Goal: Task Accomplishment & Management: Complete application form

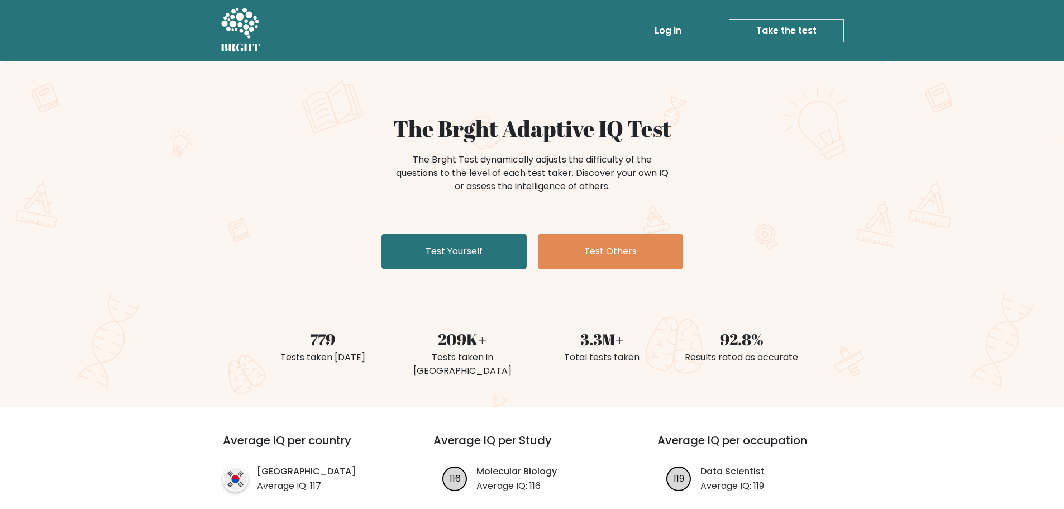
click at [447, 271] on div "The Brght Adaptive IQ Test The Brght Test dynamically adjusts the difficulty of…" at bounding box center [532, 194] width 558 height 159
click at [449, 255] on link "Test Yourself" at bounding box center [453, 251] width 145 height 36
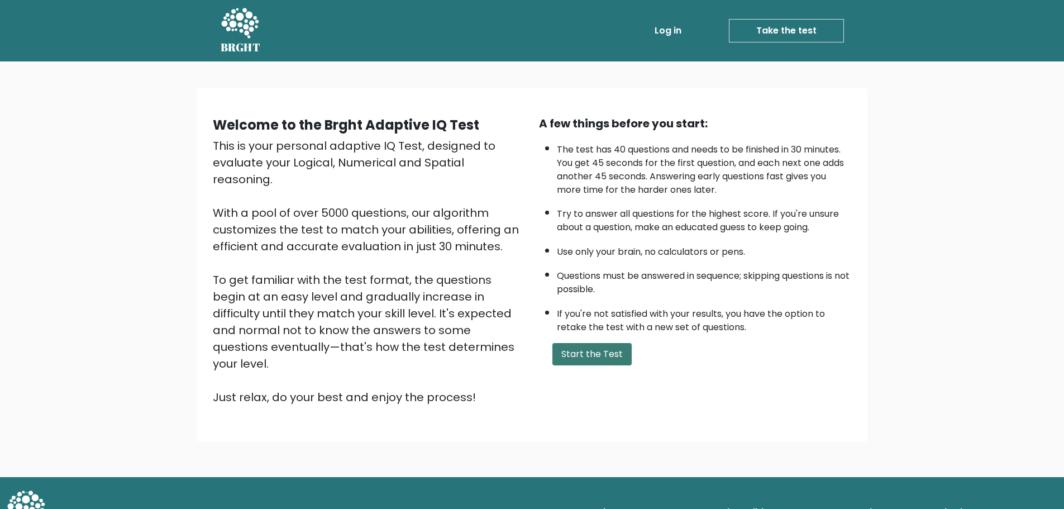
click at [584, 352] on button "Start the Test" at bounding box center [591, 354] width 79 height 22
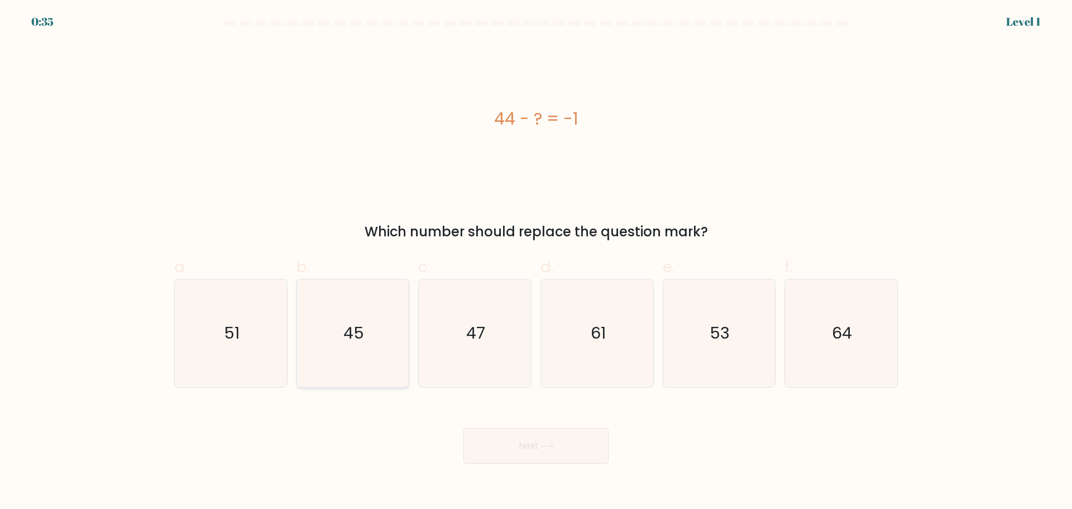
click at [392, 333] on icon "45" at bounding box center [353, 333] width 108 height 108
click at [536, 262] on input "b. 45" at bounding box center [536, 258] width 1 height 7
radio input "true"
drag, startPoint x: 513, startPoint y: 452, endPoint x: 514, endPoint y: 419, distance: 33.5
click at [513, 452] on button "Next" at bounding box center [535, 446] width 145 height 36
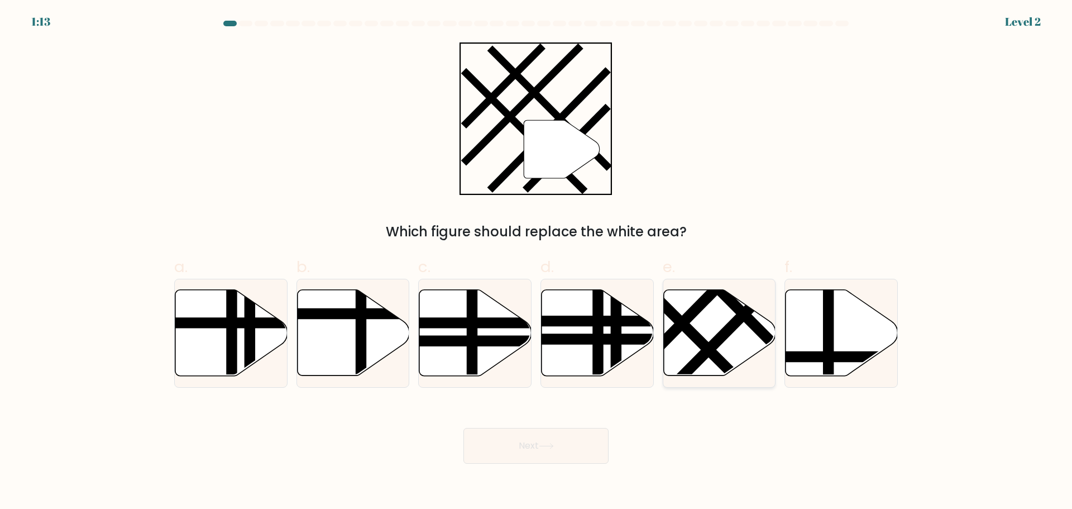
click at [705, 333] on icon at bounding box center [719, 332] width 112 height 86
click at [537, 262] on input "e." at bounding box center [536, 258] width 1 height 7
radio input "true"
click at [520, 438] on button "Next" at bounding box center [535, 446] width 145 height 36
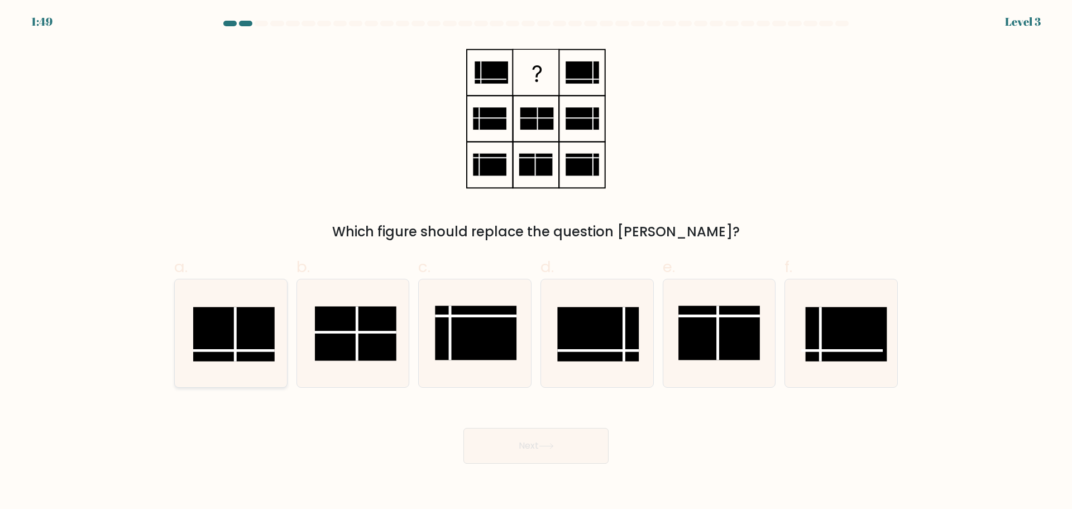
click at [245, 341] on rect at bounding box center [234, 334] width 82 height 54
click at [536, 262] on input "a." at bounding box center [536, 258] width 1 height 7
radio input "true"
click at [578, 443] on button "Next" at bounding box center [535, 446] width 145 height 36
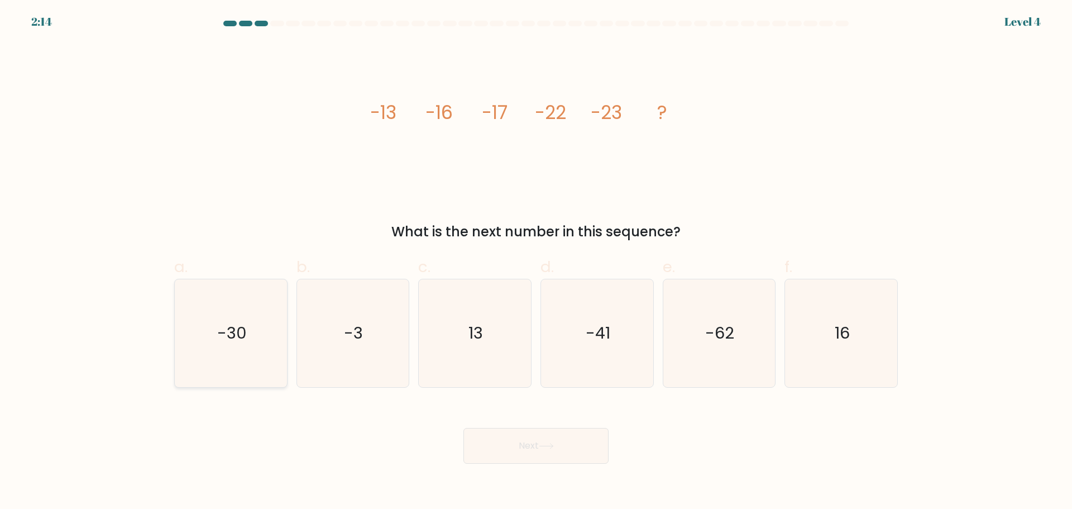
click at [245, 359] on icon "-30" at bounding box center [231, 333] width 108 height 108
click at [536, 262] on input "a. -30" at bounding box center [536, 258] width 1 height 7
radio input "true"
drag, startPoint x: 488, startPoint y: 443, endPoint x: 489, endPoint y: 434, distance: 9.0
click at [488, 439] on button "Next" at bounding box center [535, 446] width 145 height 36
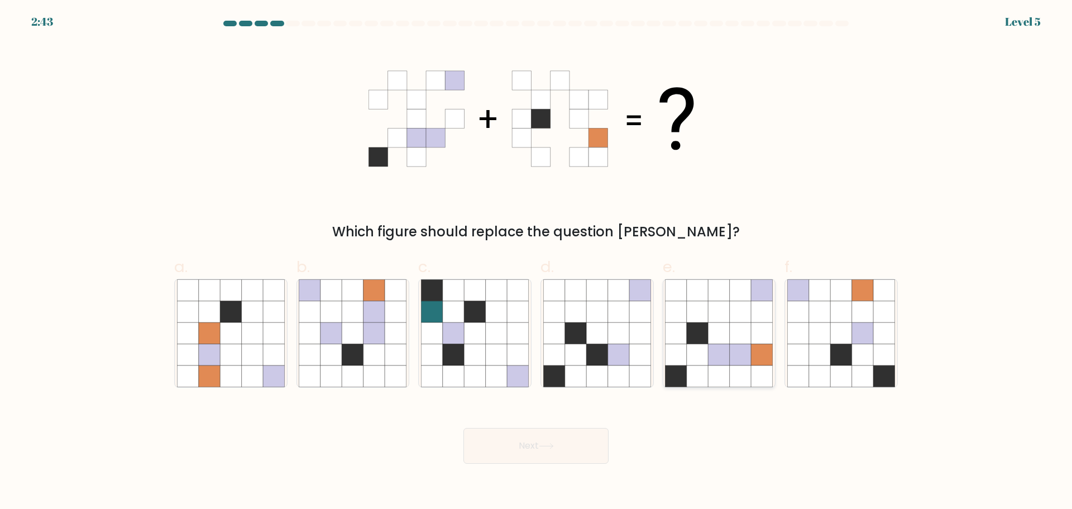
click at [725, 352] on icon at bounding box center [719, 353] width 21 height 21
click at [537, 262] on input "e." at bounding box center [536, 258] width 1 height 7
radio input "true"
drag, startPoint x: 570, startPoint y: 445, endPoint x: 573, endPoint y: 438, distance: 8.0
click at [570, 445] on button "Next" at bounding box center [535, 446] width 145 height 36
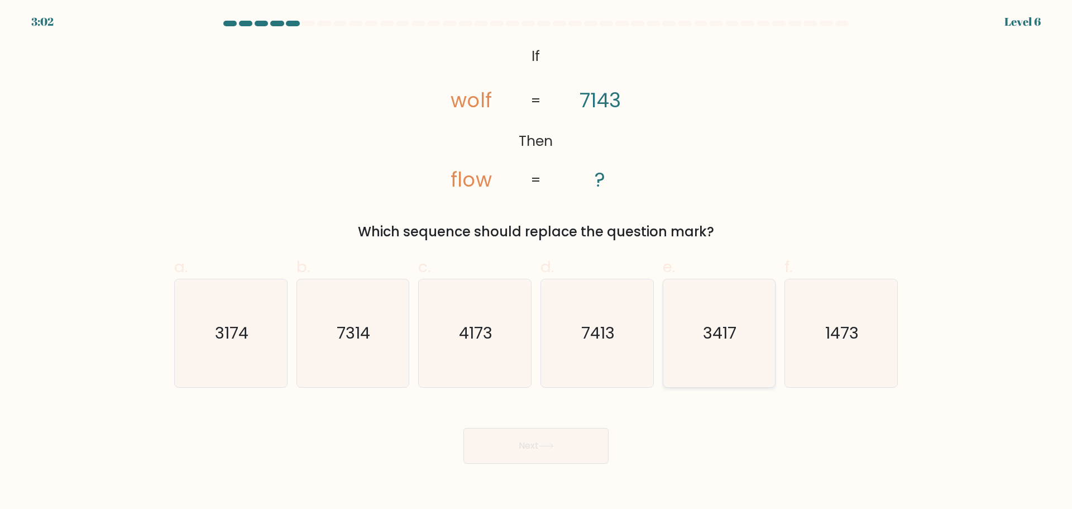
click at [719, 308] on icon "3417" at bounding box center [719, 333] width 108 height 108
click at [537, 262] on input "e. 3417" at bounding box center [536, 258] width 1 height 7
radio input "true"
drag, startPoint x: 551, startPoint y: 458, endPoint x: 558, endPoint y: 446, distance: 14.6
click at [553, 457] on button "Next" at bounding box center [535, 446] width 145 height 36
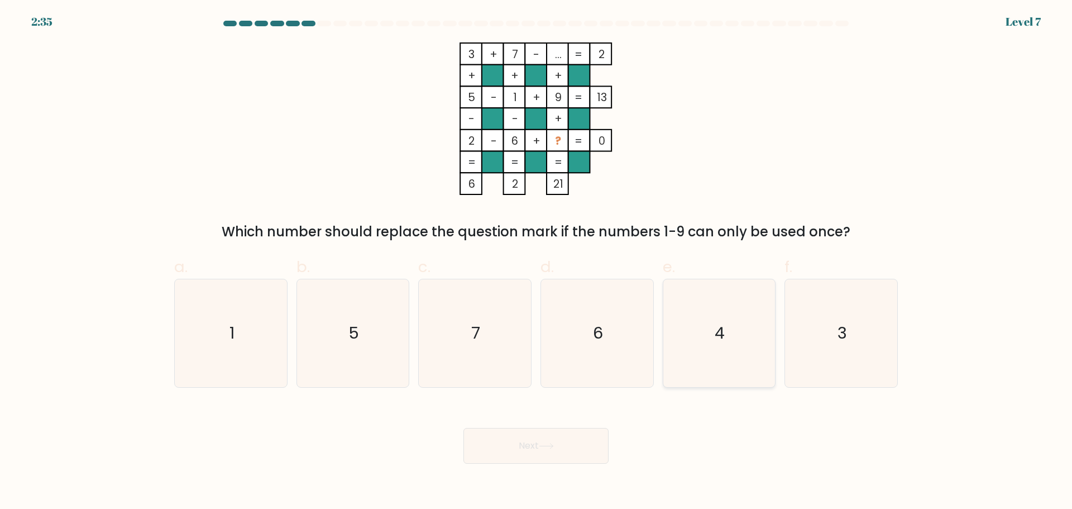
click at [743, 311] on icon "4" at bounding box center [719, 333] width 108 height 108
click at [537, 262] on input "e. 4" at bounding box center [536, 258] width 1 height 7
radio input "true"
click at [572, 449] on button "Next" at bounding box center [535, 446] width 145 height 36
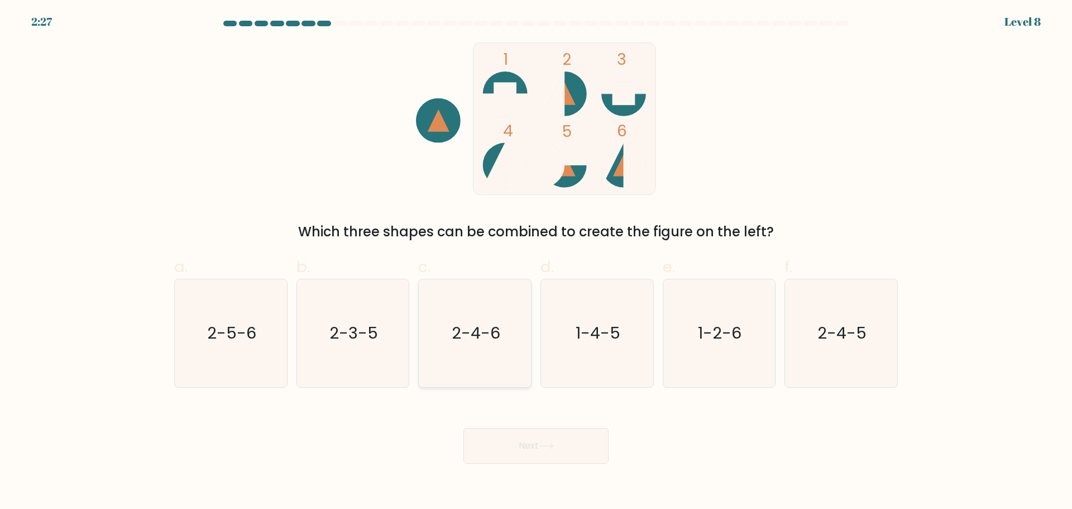
click at [497, 314] on icon "2-4-6" at bounding box center [475, 333] width 108 height 108
click at [536, 262] on input "c. 2-4-6" at bounding box center [536, 258] width 1 height 7
radio input "true"
click at [529, 443] on button "Next" at bounding box center [535, 446] width 145 height 36
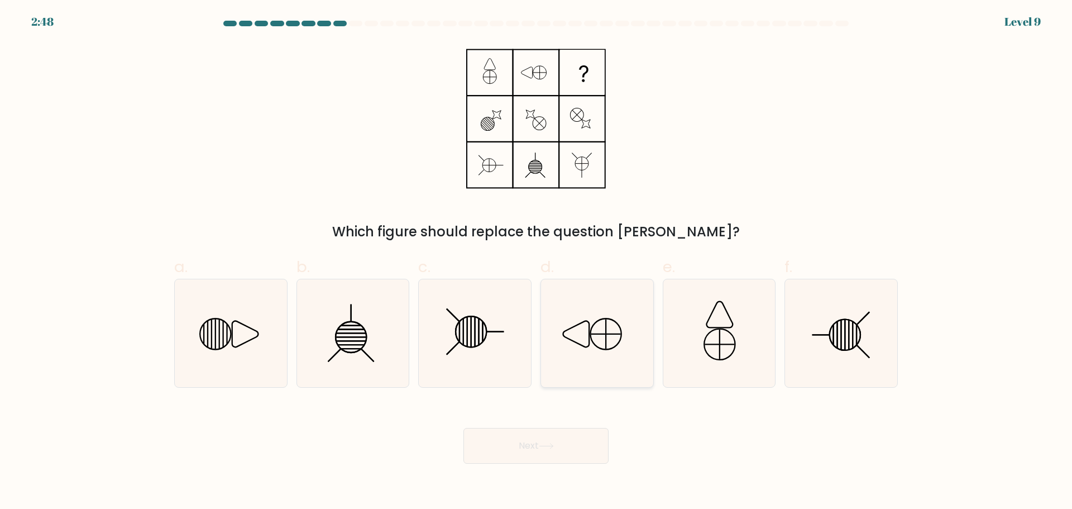
click at [603, 330] on icon at bounding box center [597, 333] width 108 height 108
click at [537, 262] on input "d." at bounding box center [536, 258] width 1 height 7
radio input "true"
click at [705, 363] on icon at bounding box center [719, 333] width 108 height 108
click at [537, 262] on input "e." at bounding box center [536, 258] width 1 height 7
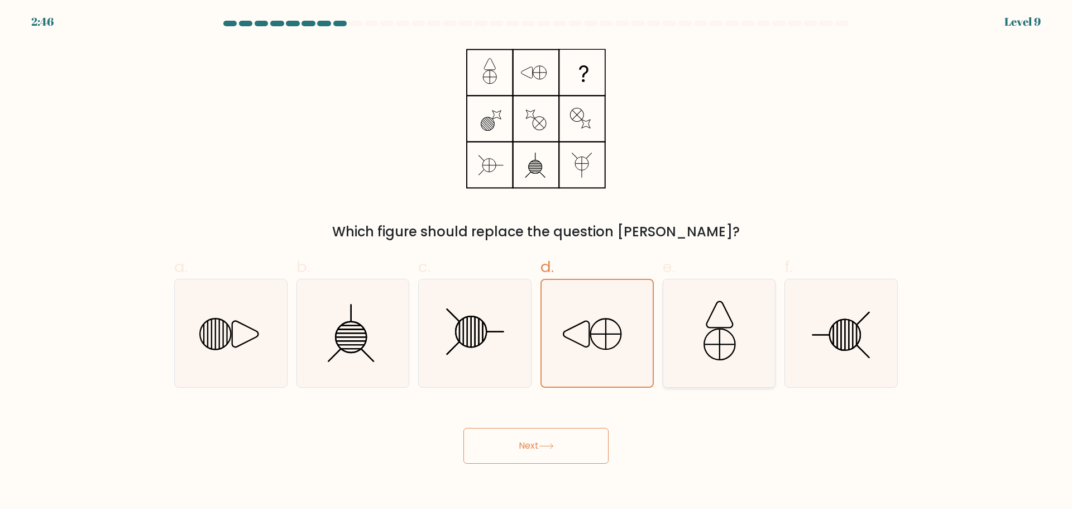
radio input "true"
click at [195, 320] on icon at bounding box center [231, 333] width 108 height 108
click at [536, 262] on input "a." at bounding box center [536, 258] width 1 height 7
radio input "true"
click at [551, 424] on div "Next" at bounding box center [536, 432] width 737 height 63
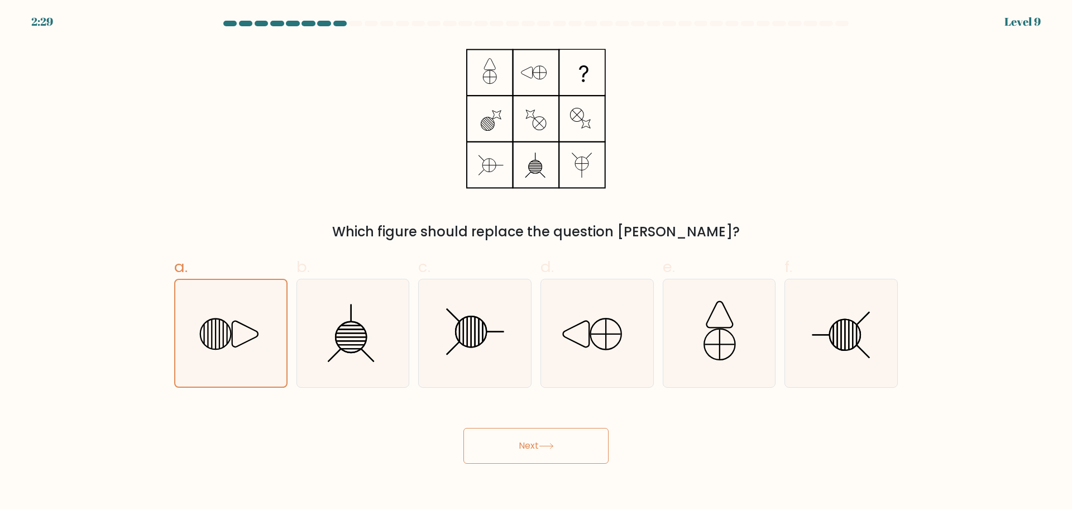
click at [547, 446] on icon at bounding box center [545, 445] width 13 height 5
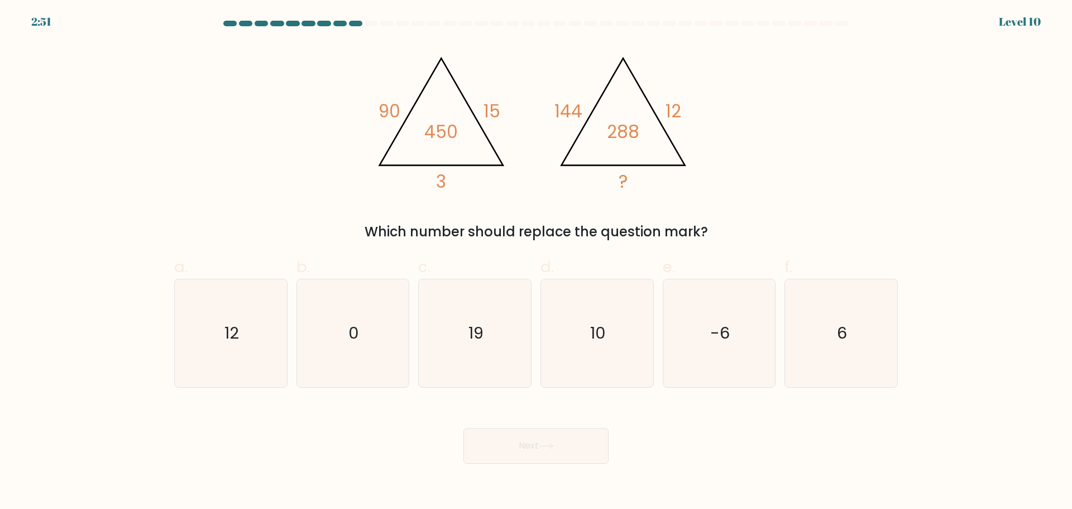
click at [771, 212] on div "@import url('https://fonts.googleapis.com/css?family=Abril+Fatface:400,100,100i…" at bounding box center [536, 141] width 737 height 199
drag, startPoint x: 477, startPoint y: 360, endPoint x: 512, endPoint y: 403, distance: 54.8
click at [478, 360] on icon "19" at bounding box center [475, 333] width 108 height 108
click at [536, 262] on input "c. 19" at bounding box center [536, 258] width 1 height 7
radio input "true"
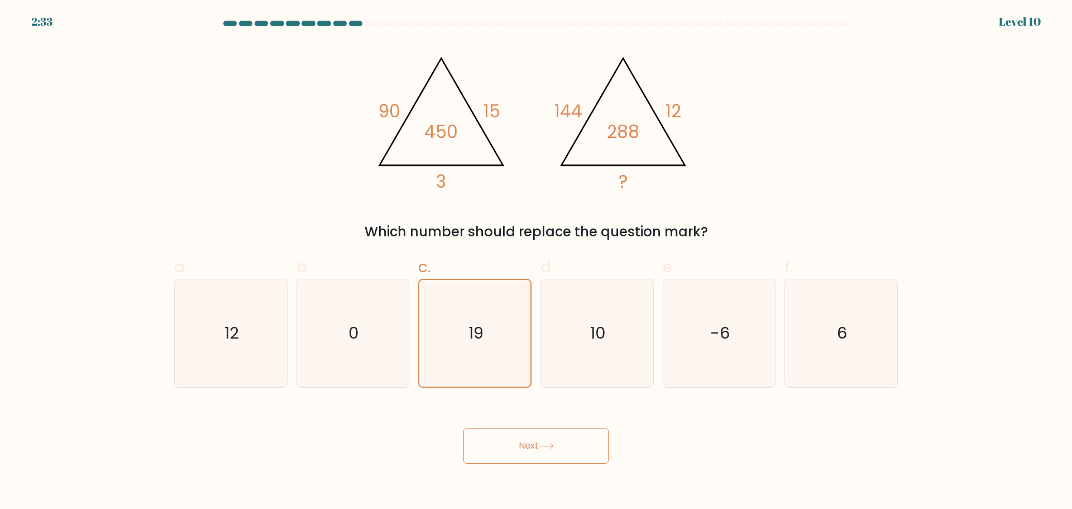
drag, startPoint x: 524, startPoint y: 444, endPoint x: 523, endPoint y: 437, distance: 7.3
click at [525, 444] on button "Next" at bounding box center [535, 446] width 145 height 36
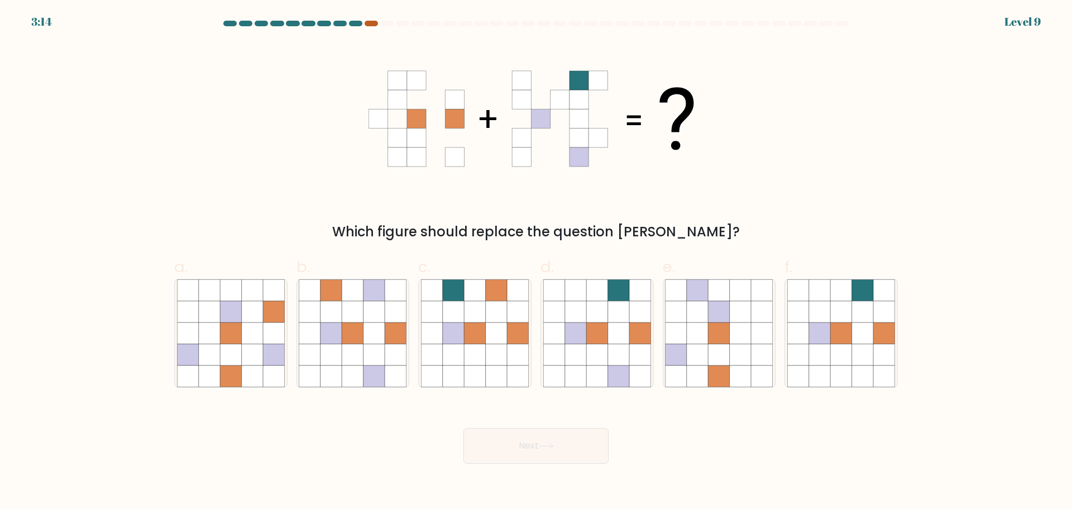
click at [374, 21] on div at bounding box center [371, 24] width 13 height 6
click at [628, 338] on icon at bounding box center [618, 332] width 21 height 21
click at [537, 262] on input "d." at bounding box center [536, 258] width 1 height 7
radio input "true"
click at [544, 438] on button "Next" at bounding box center [535, 446] width 145 height 36
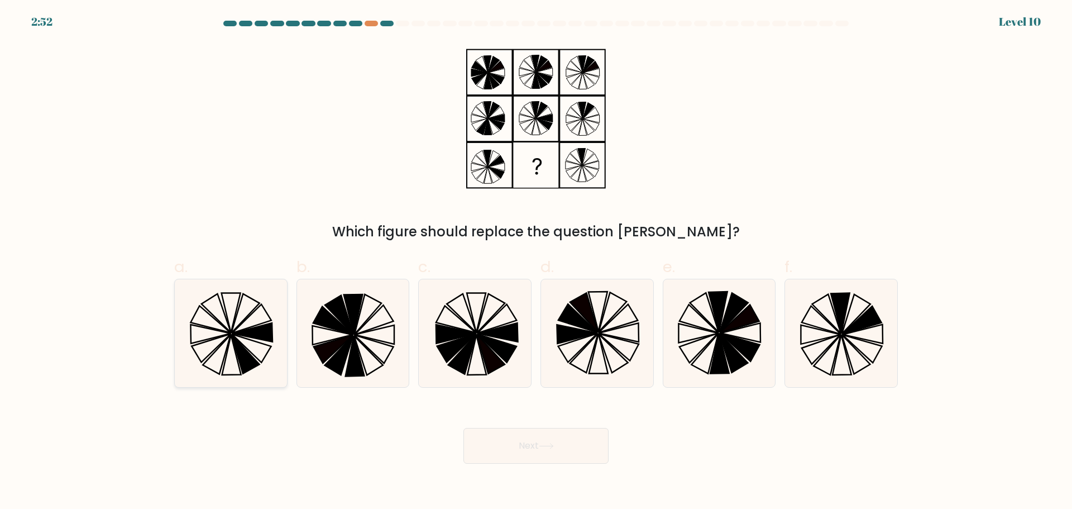
click at [260, 331] on icon at bounding box center [252, 332] width 40 height 19
click at [536, 262] on input "a." at bounding box center [536, 258] width 1 height 7
radio input "true"
click at [551, 462] on button "Next" at bounding box center [535, 446] width 145 height 36
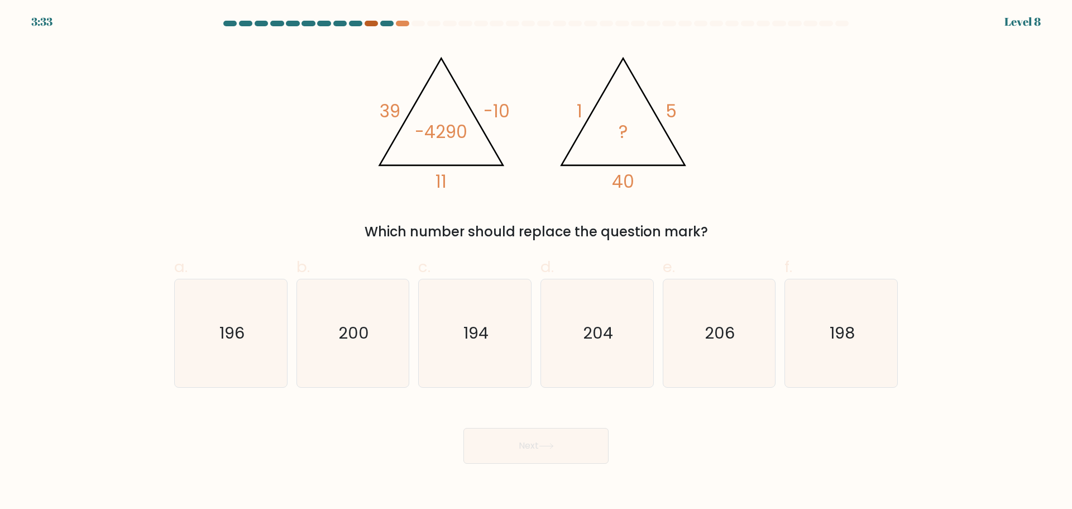
click at [373, 22] on div at bounding box center [371, 24] width 13 height 6
click at [370, 25] on div at bounding box center [371, 24] width 13 height 6
drag, startPoint x: 256, startPoint y: 310, endPoint x: 314, endPoint y: 344, distance: 67.5
click at [256, 311] on icon "196" at bounding box center [231, 333] width 108 height 108
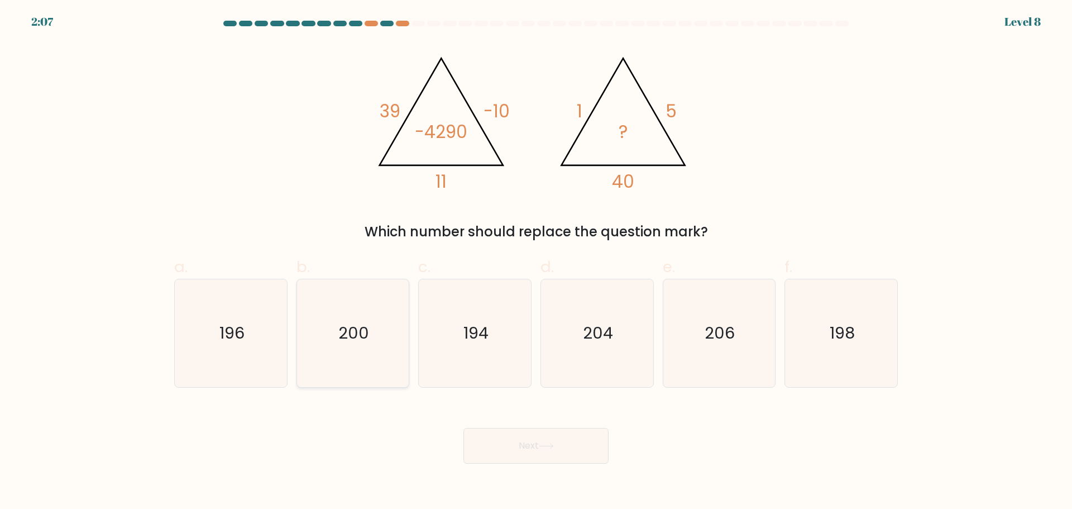
click at [536, 262] on input "a. 196" at bounding box center [536, 258] width 1 height 7
radio input "true"
drag, startPoint x: 596, startPoint y: 453, endPoint x: 582, endPoint y: 435, distance: 22.3
click at [594, 452] on button "Next" at bounding box center [535, 446] width 145 height 36
drag, startPoint x: 580, startPoint y: 460, endPoint x: 579, endPoint y: 452, distance: 8.5
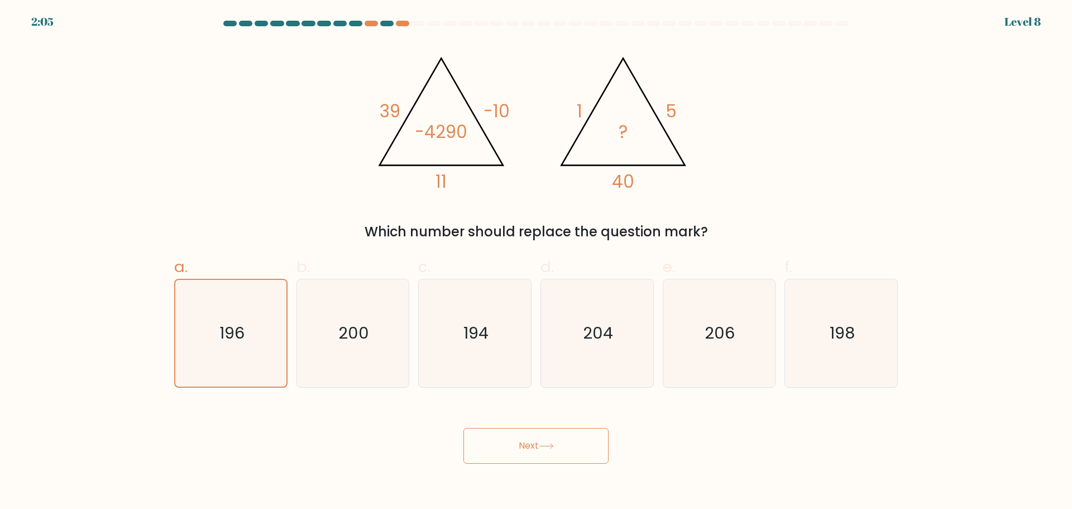
click at [579, 461] on button "Next" at bounding box center [535, 446] width 145 height 36
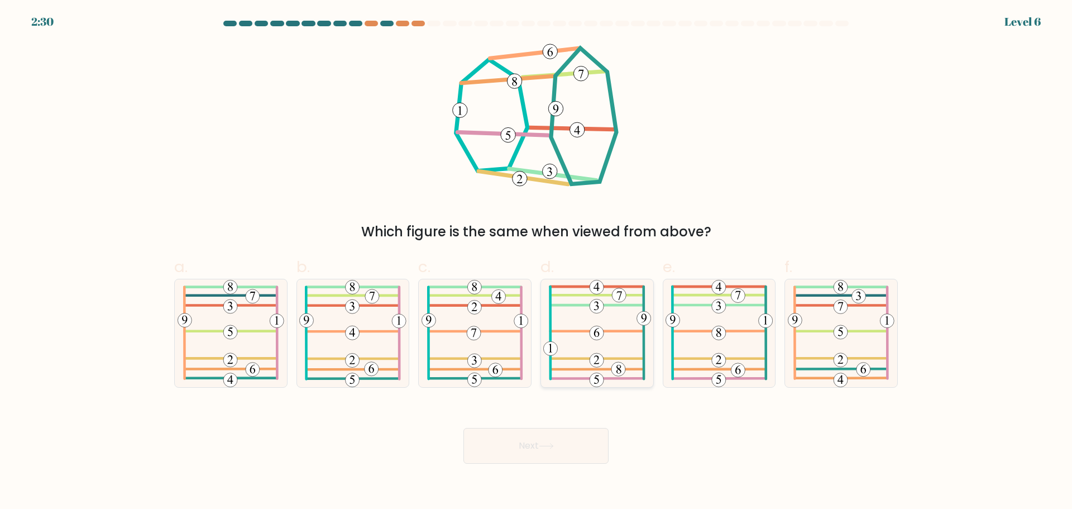
click at [589, 334] on icon at bounding box center [597, 333] width 108 height 108
click at [537, 262] on input "d." at bounding box center [536, 258] width 1 height 7
radio input "true"
drag, startPoint x: 545, startPoint y: 446, endPoint x: 552, endPoint y: 407, distance: 39.1
click at [546, 445] on icon at bounding box center [546, 446] width 15 height 6
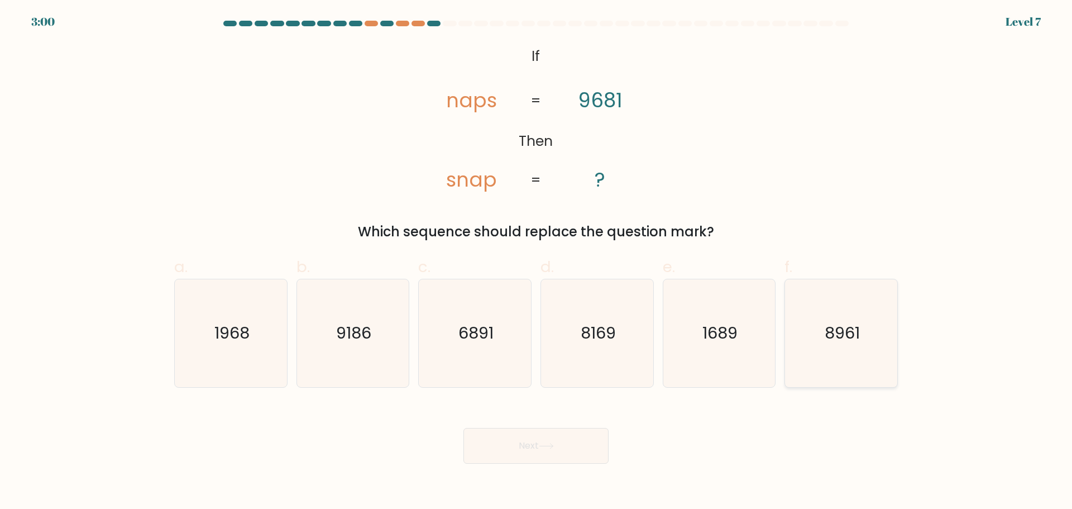
click at [813, 336] on icon "8961" at bounding box center [841, 333] width 108 height 108
click at [537, 262] on input "f. 8961" at bounding box center [536, 258] width 1 height 7
radio input "true"
click at [534, 453] on button "Next" at bounding box center [535, 446] width 145 height 36
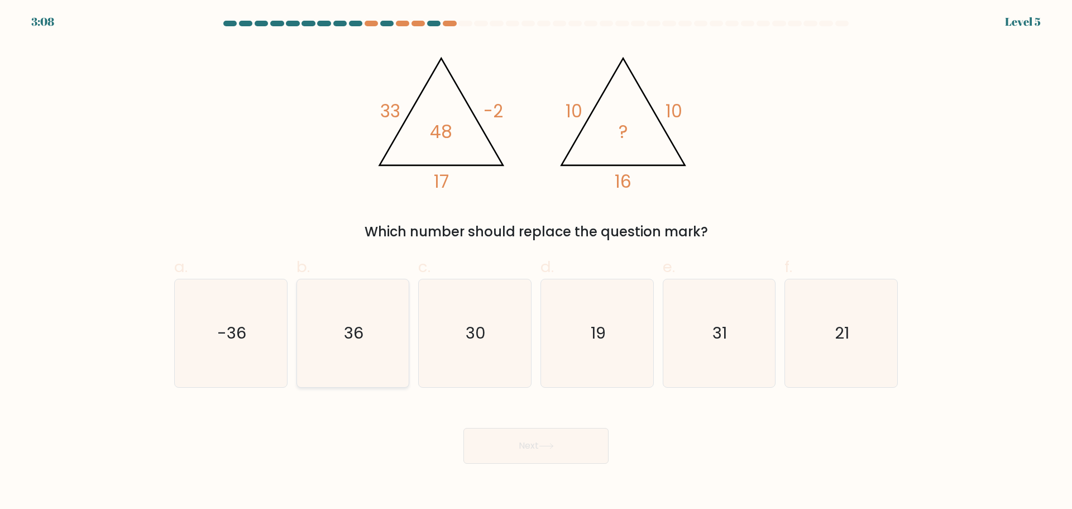
click at [331, 321] on icon "36" at bounding box center [353, 333] width 108 height 108
click at [536, 262] on input "b. 36" at bounding box center [536, 258] width 1 height 7
radio input "true"
click at [511, 445] on button "Next" at bounding box center [535, 446] width 145 height 36
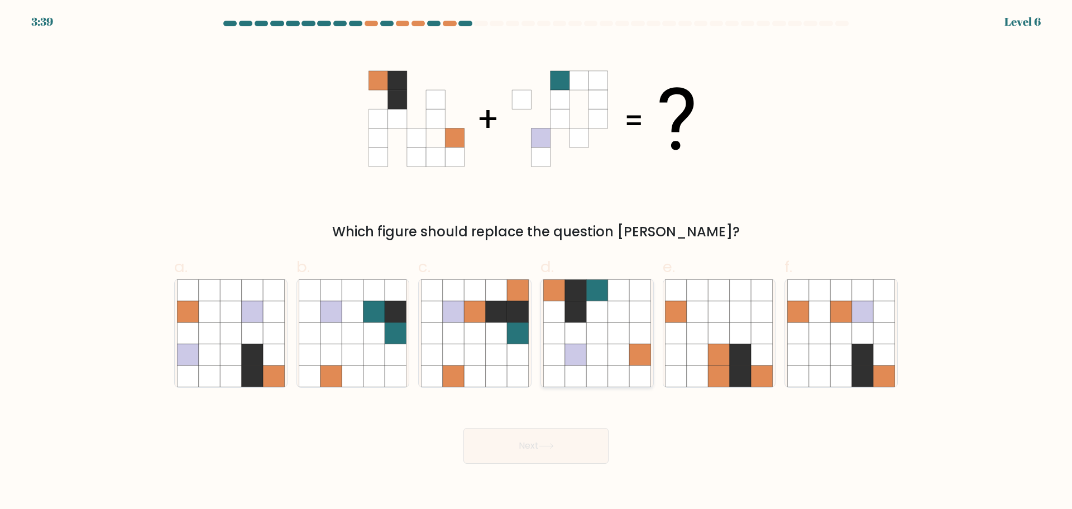
click at [593, 345] on icon at bounding box center [596, 353] width 21 height 21
click at [537, 262] on input "d." at bounding box center [536, 258] width 1 height 7
radio input "true"
click at [513, 439] on button "Next" at bounding box center [535, 446] width 145 height 36
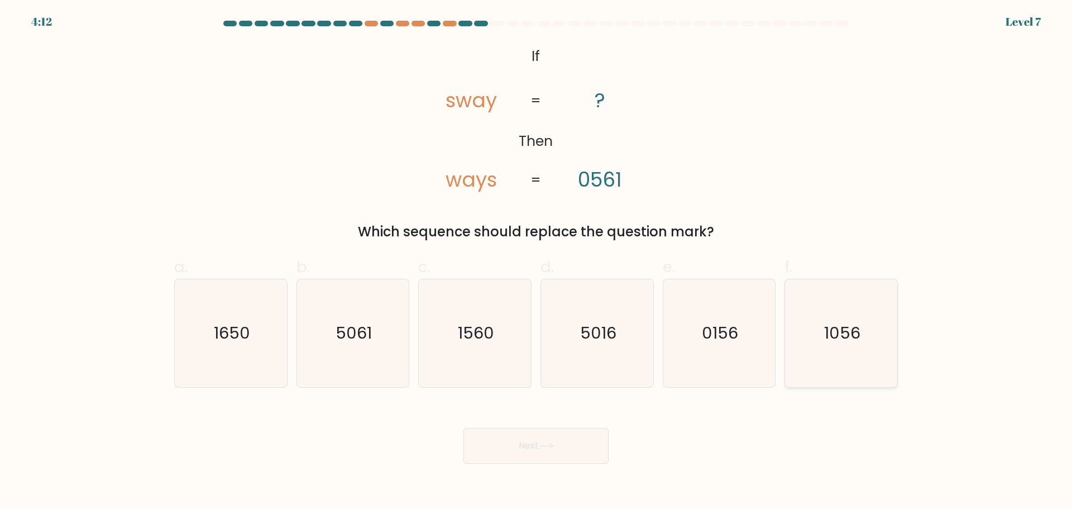
click at [833, 350] on icon "1056" at bounding box center [841, 333] width 108 height 108
click at [537, 262] on input "f. 1056" at bounding box center [536, 258] width 1 height 7
radio input "true"
drag, startPoint x: 581, startPoint y: 445, endPoint x: 578, endPoint y: 439, distance: 6.7
click at [581, 445] on button "Next" at bounding box center [535, 446] width 145 height 36
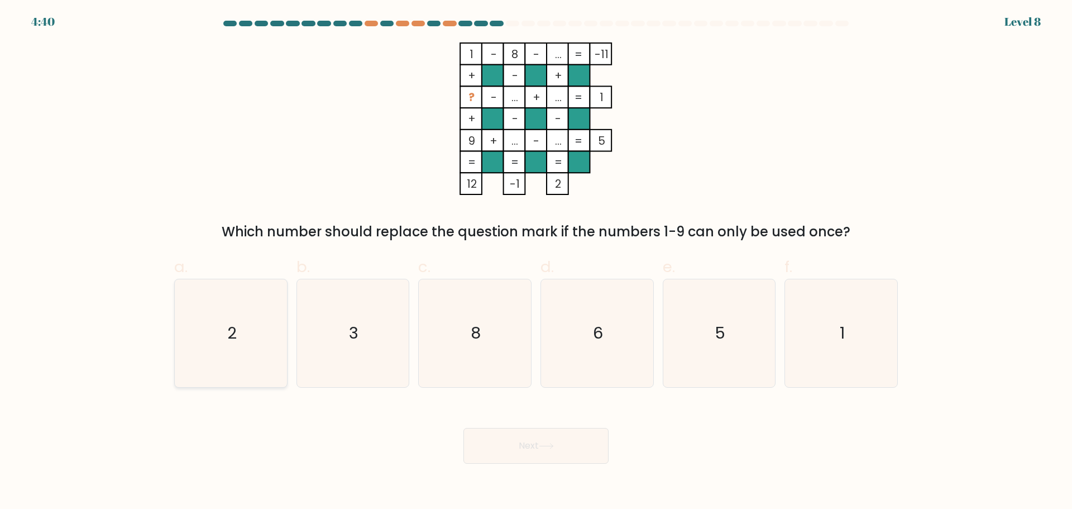
click at [234, 320] on icon "2" at bounding box center [231, 333] width 108 height 108
click at [536, 262] on input "a. 2" at bounding box center [536, 258] width 1 height 7
radio input "true"
click at [515, 443] on button "Next" at bounding box center [535, 446] width 145 height 36
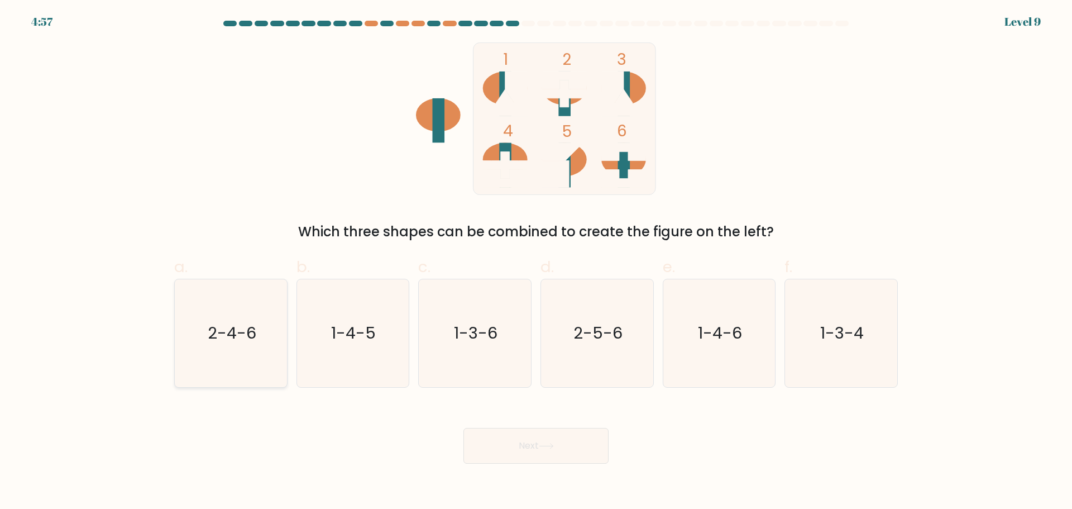
click at [227, 328] on text "2-4-6" at bounding box center [232, 333] width 49 height 22
click at [536, 262] on input "a. 2-4-6" at bounding box center [536, 258] width 1 height 7
radio input "true"
click at [551, 449] on button "Next" at bounding box center [535, 446] width 145 height 36
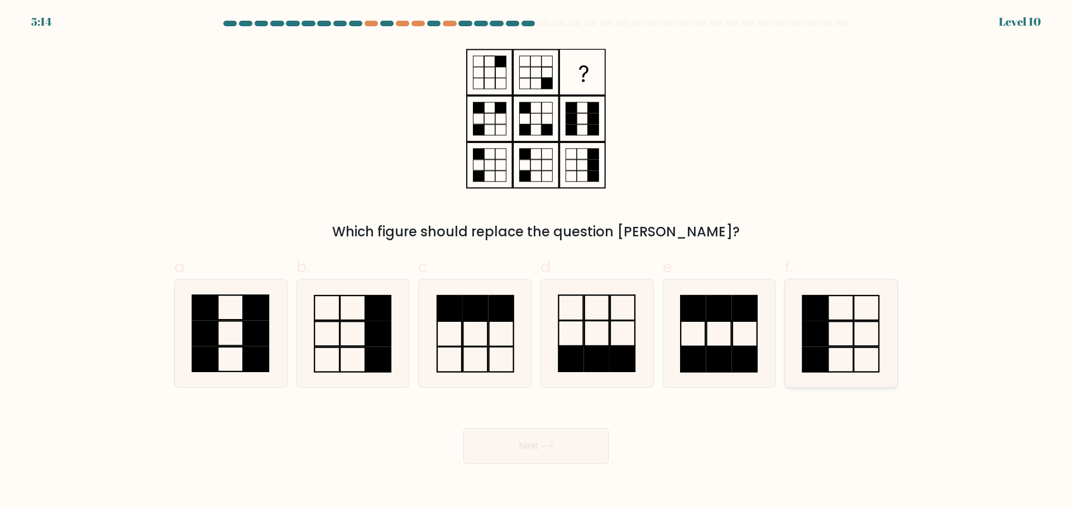
click at [831, 351] on icon at bounding box center [841, 333] width 108 height 108
click at [537, 262] on input "f." at bounding box center [536, 258] width 1 height 7
radio input "true"
click at [535, 442] on button "Next" at bounding box center [535, 446] width 145 height 36
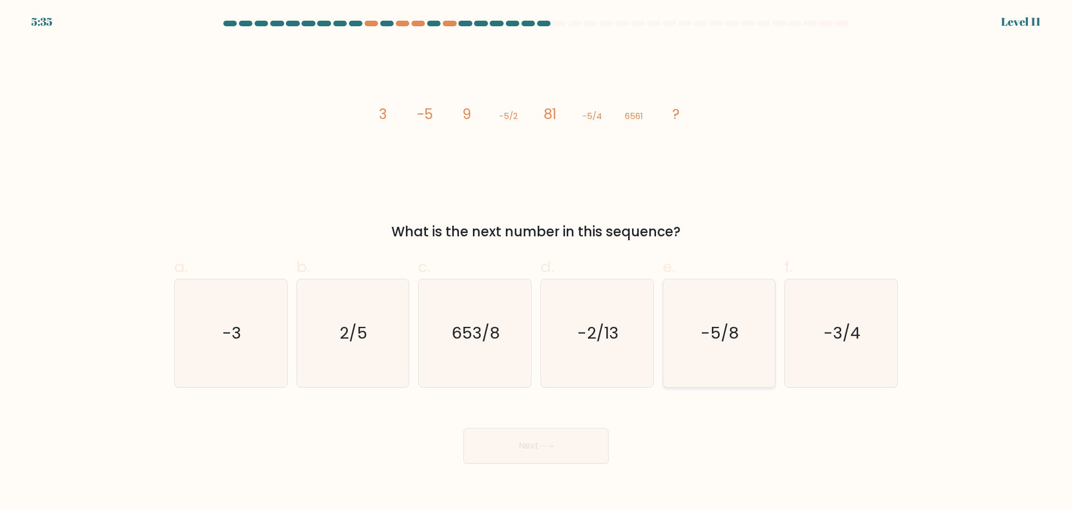
click at [706, 342] on text "-5/8" at bounding box center [720, 333] width 38 height 22
click at [537, 262] on input "e. -5/8" at bounding box center [536, 258] width 1 height 7
radio input "true"
click at [508, 445] on button "Next" at bounding box center [535, 446] width 145 height 36
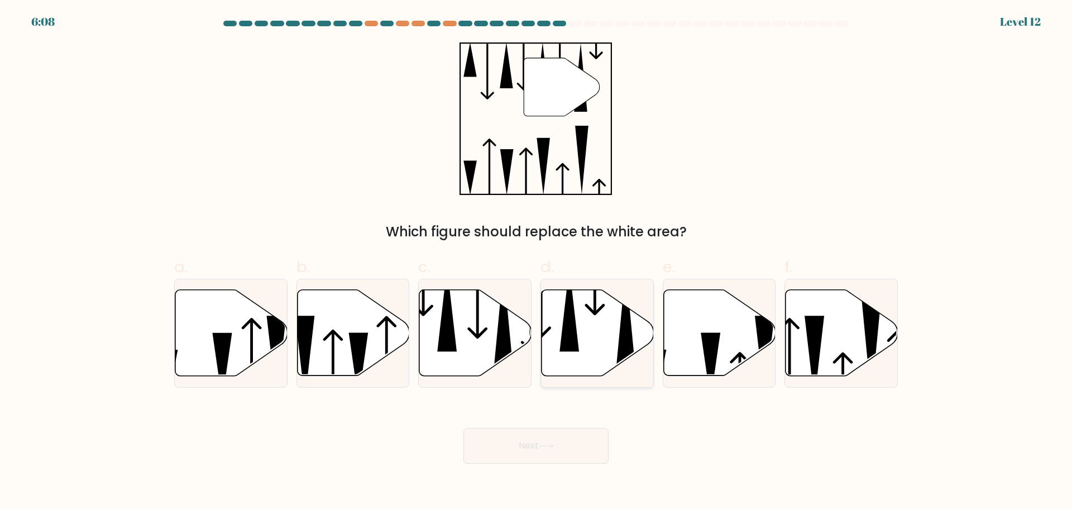
click at [593, 350] on icon at bounding box center [598, 332] width 112 height 86
click at [537, 262] on input "d." at bounding box center [536, 258] width 1 height 7
radio input "true"
click at [541, 451] on button "Next" at bounding box center [535, 446] width 145 height 36
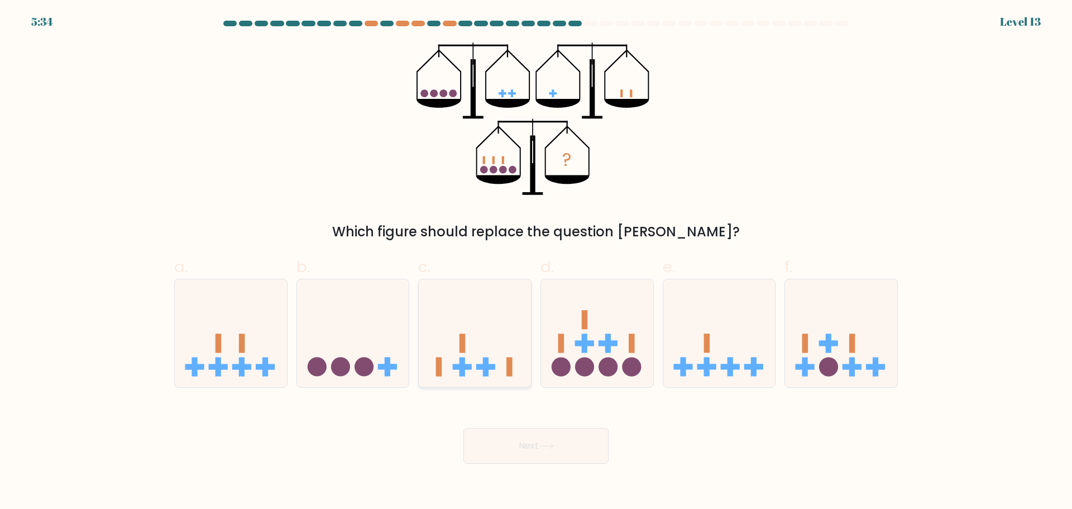
click at [500, 336] on icon at bounding box center [475, 332] width 112 height 93
click at [536, 262] on input "c." at bounding box center [536, 258] width 1 height 7
radio input "true"
click at [555, 441] on button "Next" at bounding box center [535, 446] width 145 height 36
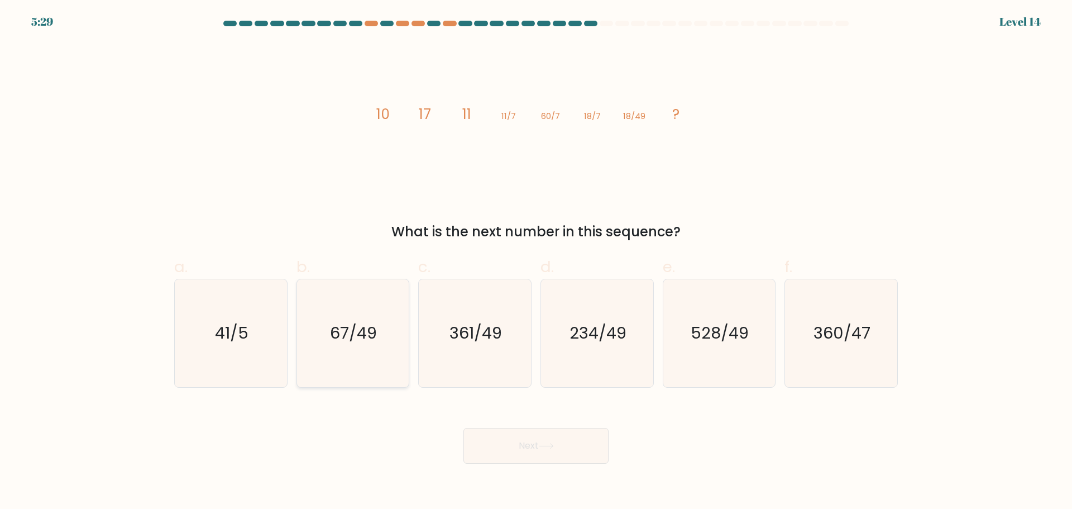
click at [354, 351] on icon "67/49" at bounding box center [353, 333] width 108 height 108
click at [536, 262] on input "b. 67/49" at bounding box center [536, 258] width 1 height 7
radio input "true"
drag, startPoint x: 520, startPoint y: 453, endPoint x: 528, endPoint y: 419, distance: 34.4
click at [520, 452] on button "Next" at bounding box center [535, 446] width 145 height 36
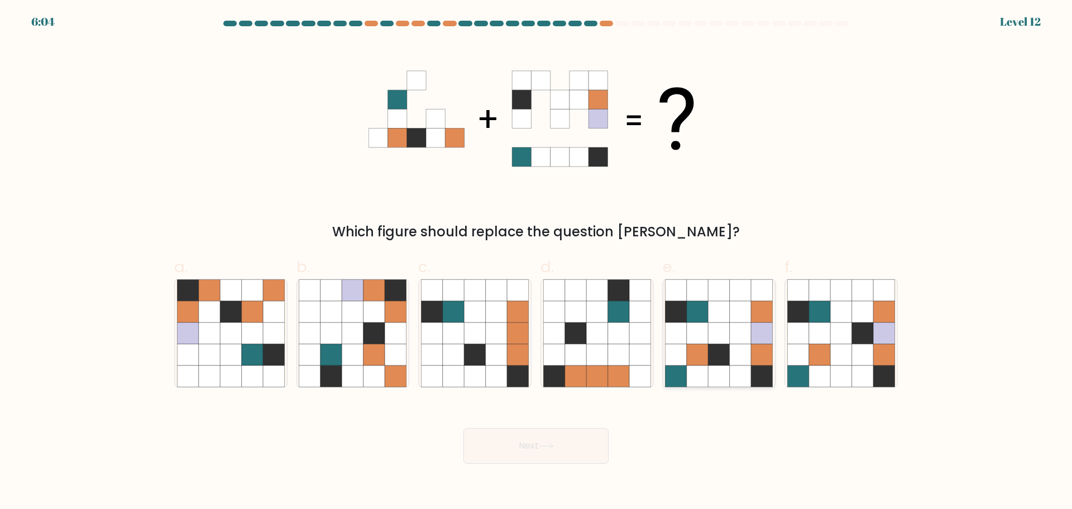
click at [700, 323] on icon at bounding box center [697, 332] width 21 height 21
click at [537, 262] on input "e." at bounding box center [536, 258] width 1 height 7
radio input "true"
drag, startPoint x: 546, startPoint y: 441, endPoint x: 568, endPoint y: 402, distance: 45.3
click at [546, 441] on button "Next" at bounding box center [535, 446] width 145 height 36
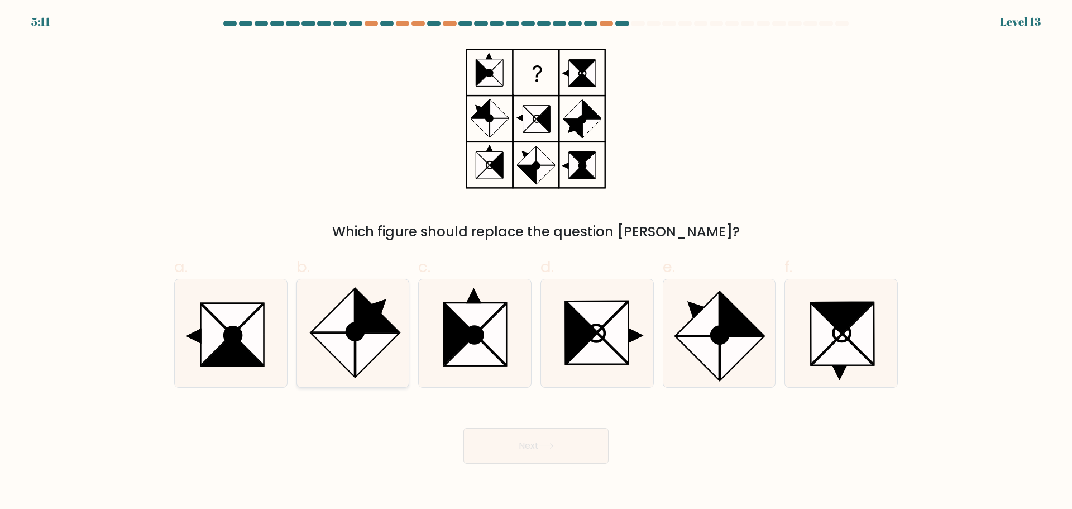
click at [390, 320] on icon at bounding box center [353, 333] width 108 height 108
click at [536, 262] on input "b." at bounding box center [536, 258] width 1 height 7
radio input "true"
click at [503, 452] on button "Next" at bounding box center [535, 446] width 145 height 36
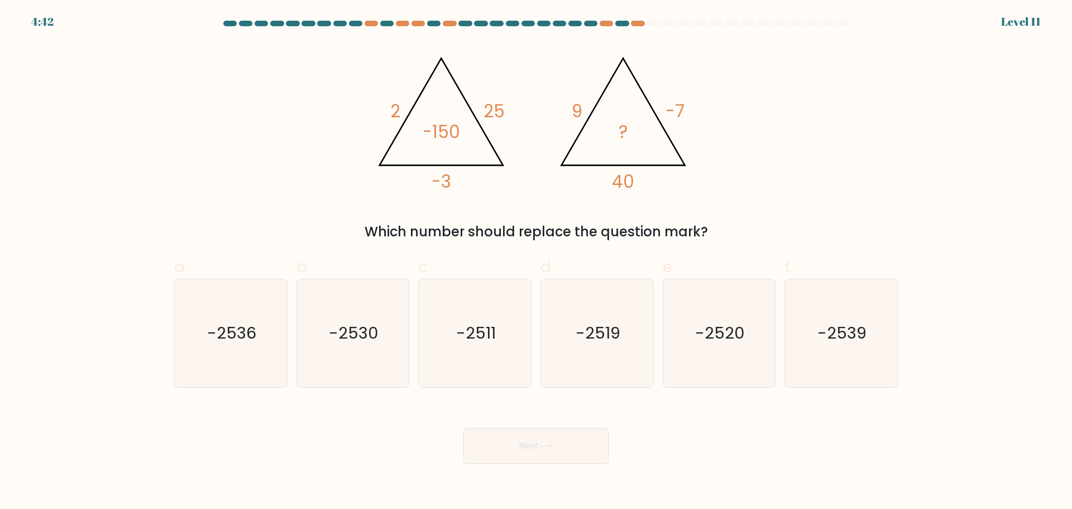
click at [781, 223] on div "Which number should replace the question mark?" at bounding box center [536, 232] width 710 height 20
click at [686, 318] on icon "-2520" at bounding box center [719, 333] width 108 height 108
click at [537, 262] on input "e. -2520" at bounding box center [536, 258] width 1 height 7
radio input "true"
click at [550, 443] on icon at bounding box center [546, 446] width 15 height 6
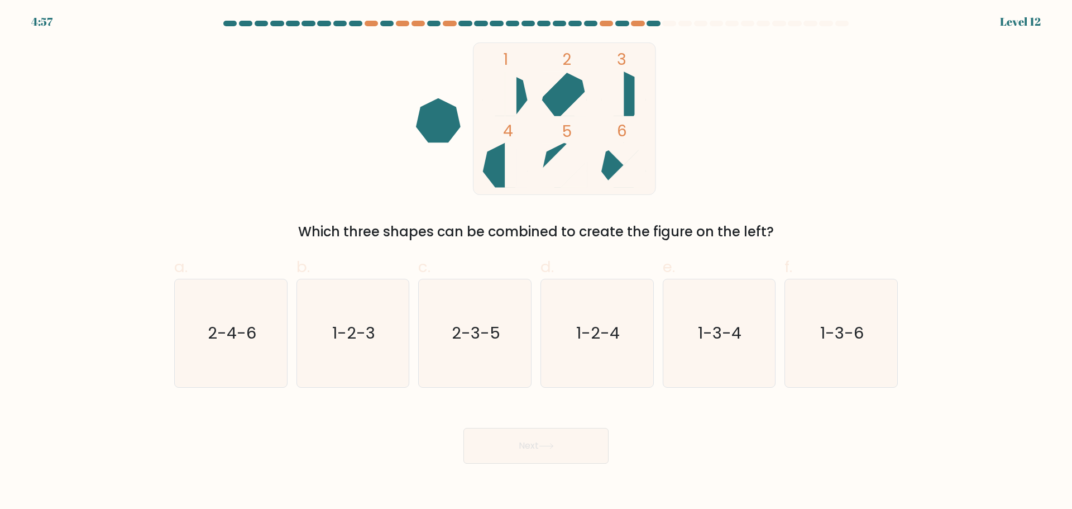
drag, startPoint x: 696, startPoint y: 328, endPoint x: 606, endPoint y: 402, distance: 116.3
click at [695, 329] on icon "1-3-4" at bounding box center [719, 333] width 108 height 108
click at [537, 262] on input "e. 1-3-4" at bounding box center [536, 258] width 1 height 7
radio input "true"
click at [584, 438] on button "Next" at bounding box center [535, 446] width 145 height 36
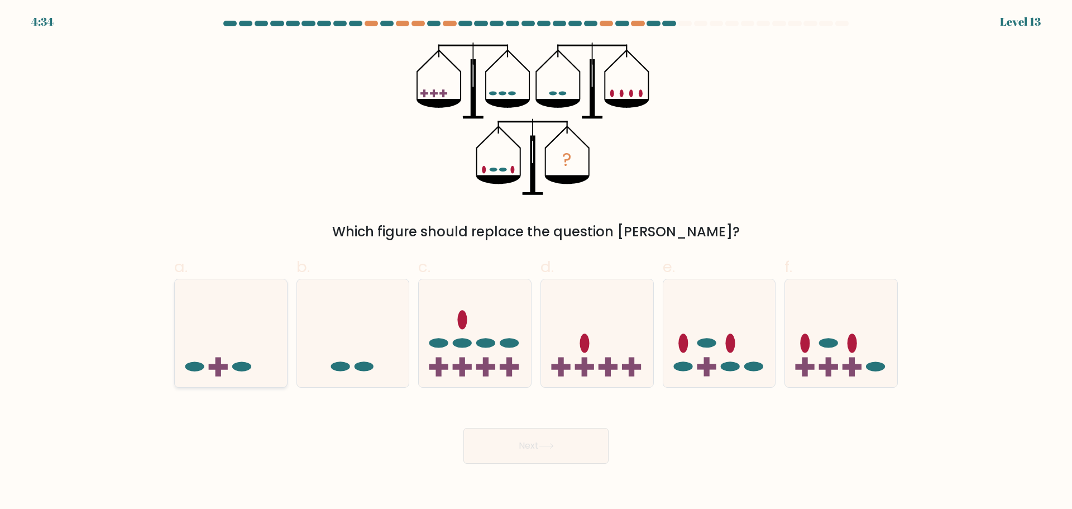
drag, startPoint x: 264, startPoint y: 346, endPoint x: 262, endPoint y: 336, distance: 10.8
click at [264, 343] on icon at bounding box center [231, 332] width 112 height 93
click at [536, 262] on input "a." at bounding box center [536, 258] width 1 height 7
radio input "true"
click at [498, 451] on button "Next" at bounding box center [535, 446] width 145 height 36
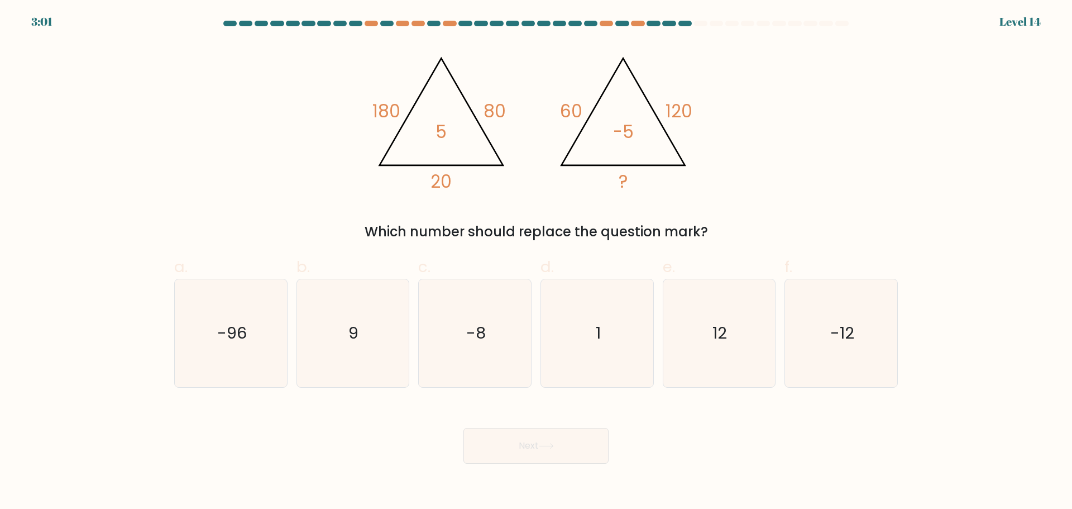
click at [796, 232] on div "Which number should replace the question mark?" at bounding box center [536, 232] width 710 height 20
click at [724, 322] on text "12" at bounding box center [720, 333] width 15 height 22
click at [537, 262] on input "e. 12" at bounding box center [536, 258] width 1 height 7
radio input "true"
click at [570, 445] on button "Next" at bounding box center [535, 446] width 145 height 36
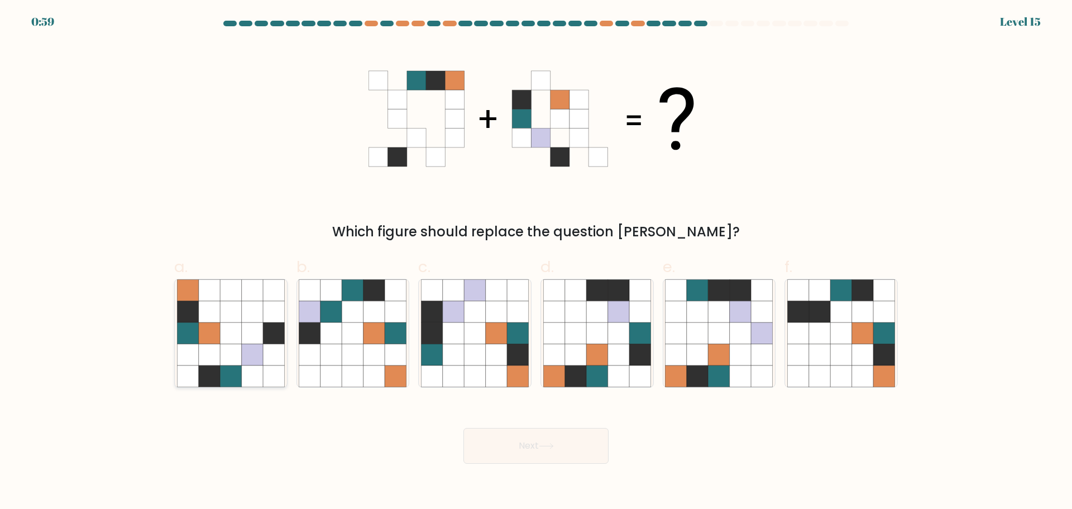
click at [254, 337] on icon at bounding box center [252, 332] width 21 height 21
click at [536, 262] on input "a." at bounding box center [536, 258] width 1 height 7
radio input "true"
click at [513, 432] on button "Next" at bounding box center [535, 446] width 145 height 36
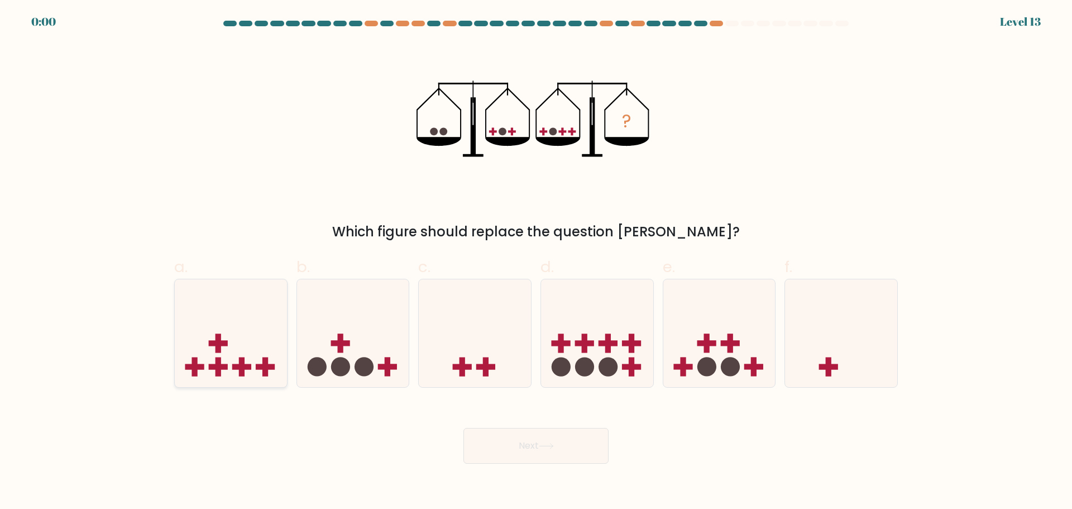
click at [276, 328] on icon at bounding box center [231, 332] width 112 height 93
click at [536, 262] on input "a." at bounding box center [536, 258] width 1 height 7
radio input "true"
click at [500, 445] on div "Next" at bounding box center [536, 432] width 737 height 63
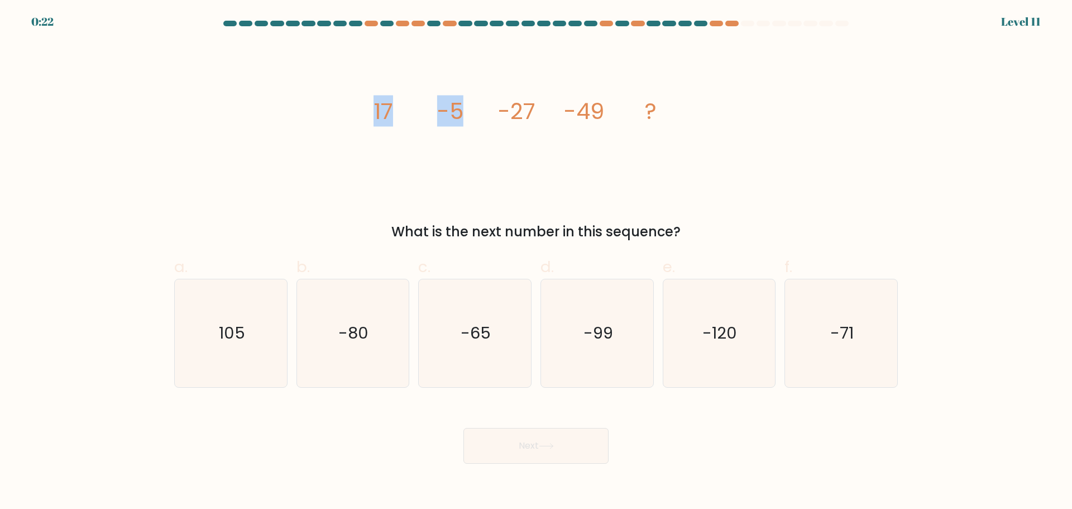
drag, startPoint x: 372, startPoint y: 117, endPoint x: 463, endPoint y: 116, distance: 91.0
click at [463, 116] on div "image/svg+xml 17 -5 -27 -49 ? What is the next number in this sequence?" at bounding box center [536, 141] width 737 height 199
click at [491, 127] on icon "image/svg+xml 17 -5 -27 -49 ?" at bounding box center [536, 118] width 335 height 152
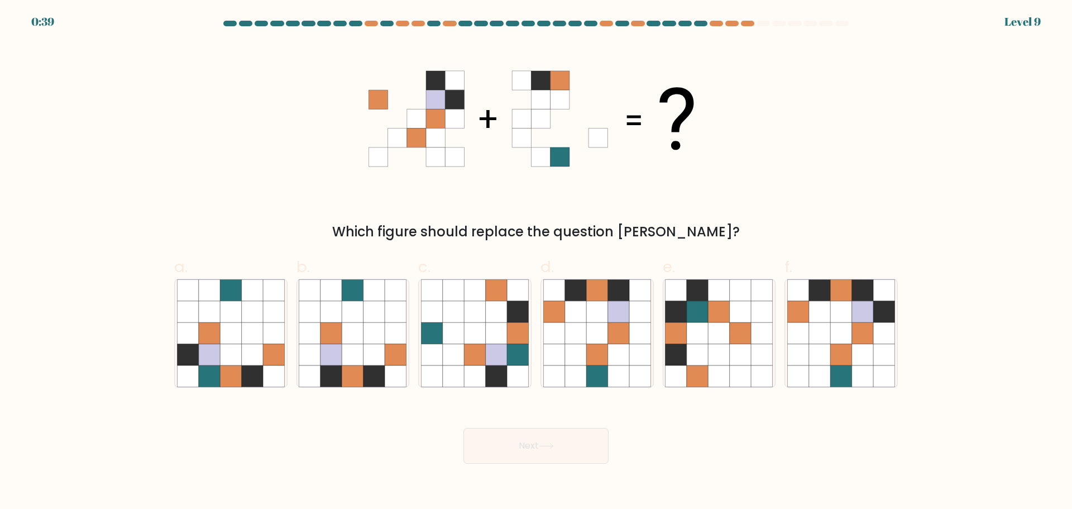
click at [676, 156] on icon at bounding box center [536, 118] width 335 height 152
click at [835, 318] on icon at bounding box center [840, 310] width 21 height 21
click at [537, 262] on input "f." at bounding box center [536, 258] width 1 height 7
radio input "true"
click at [570, 461] on button "Next" at bounding box center [535, 446] width 145 height 36
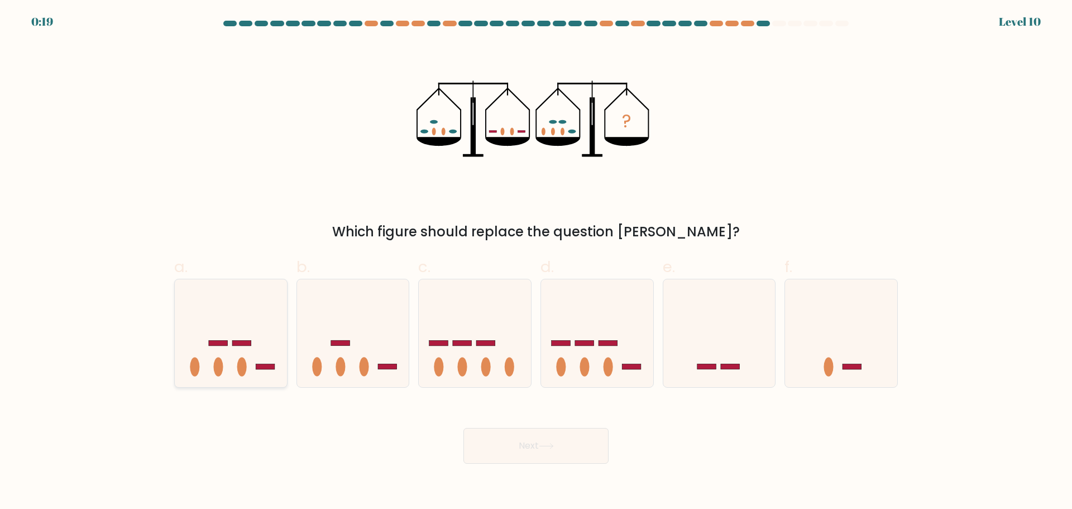
click at [250, 351] on icon at bounding box center [231, 332] width 112 height 93
click at [536, 262] on input "a." at bounding box center [536, 258] width 1 height 7
radio input "true"
click at [490, 436] on button "Next" at bounding box center [535, 446] width 145 height 36
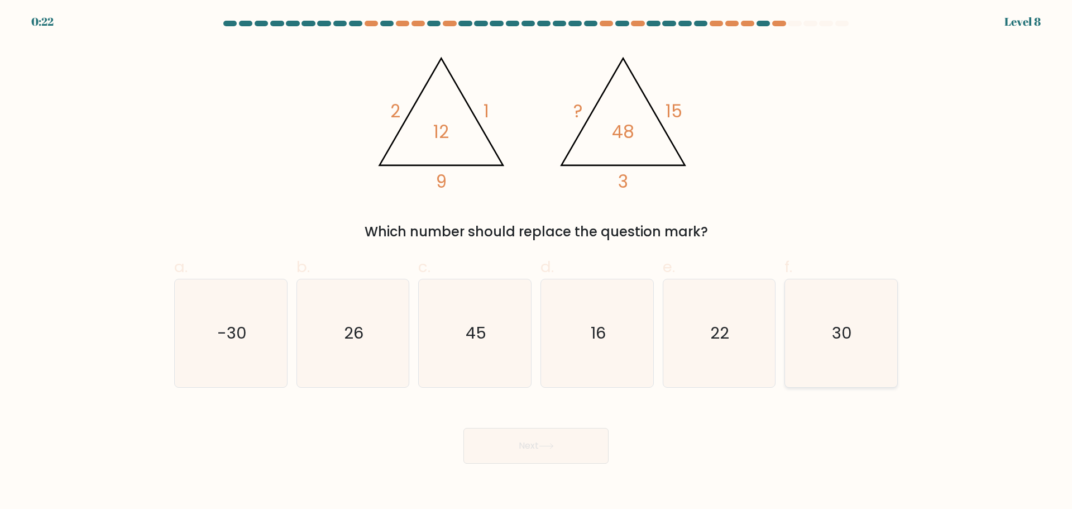
click at [844, 337] on text "30" at bounding box center [843, 333] width 20 height 22
click at [537, 262] on input "f. 30" at bounding box center [536, 258] width 1 height 7
radio input "true"
drag, startPoint x: 523, startPoint y: 462, endPoint x: 525, endPoint y: 456, distance: 6.5
click at [524, 459] on button "Next" at bounding box center [535, 446] width 145 height 36
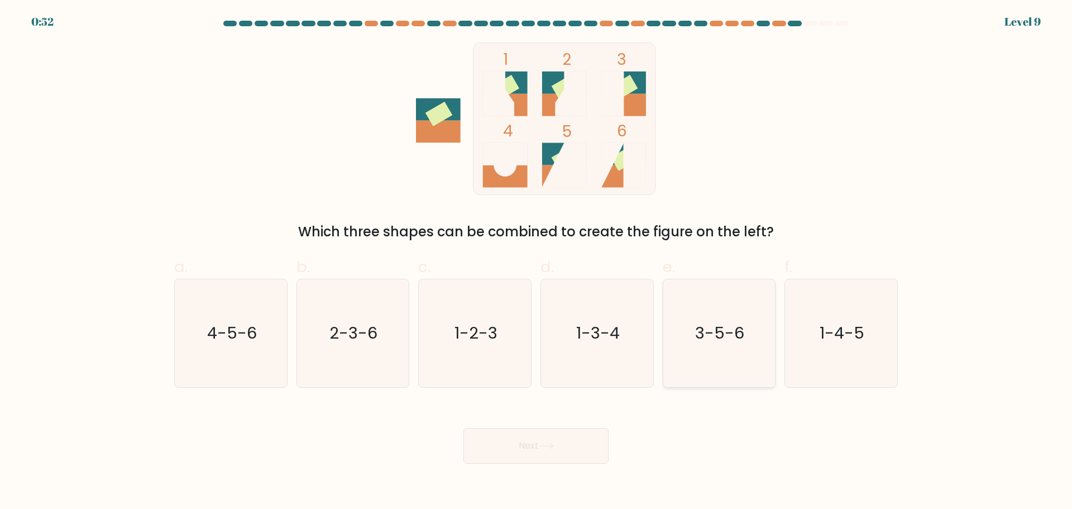
click at [698, 350] on icon "3-5-6" at bounding box center [719, 333] width 108 height 108
click at [537, 262] on input "e. 3-5-6" at bounding box center [536, 258] width 1 height 7
radio input "true"
drag, startPoint x: 519, startPoint y: 460, endPoint x: 522, endPoint y: 451, distance: 9.9
click at [520, 458] on button "Next" at bounding box center [535, 446] width 145 height 36
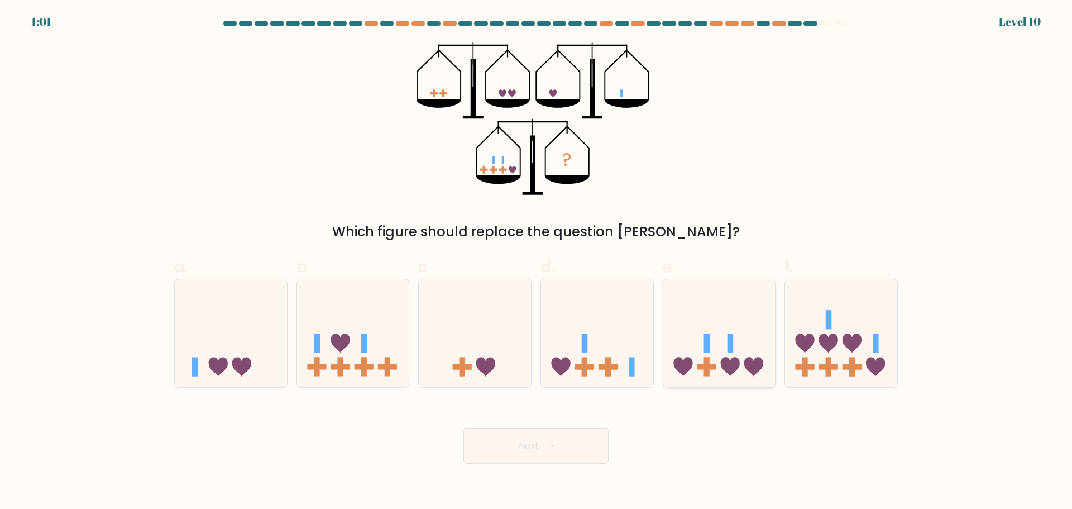
click at [709, 361] on rect at bounding box center [707, 366] width 6 height 19
click at [537, 262] on input "e." at bounding box center [536, 258] width 1 height 7
radio input "true"
drag, startPoint x: 571, startPoint y: 419, endPoint x: 575, endPoint y: 433, distance: 15.2
click at [570, 423] on div "Next" at bounding box center [536, 432] width 737 height 63
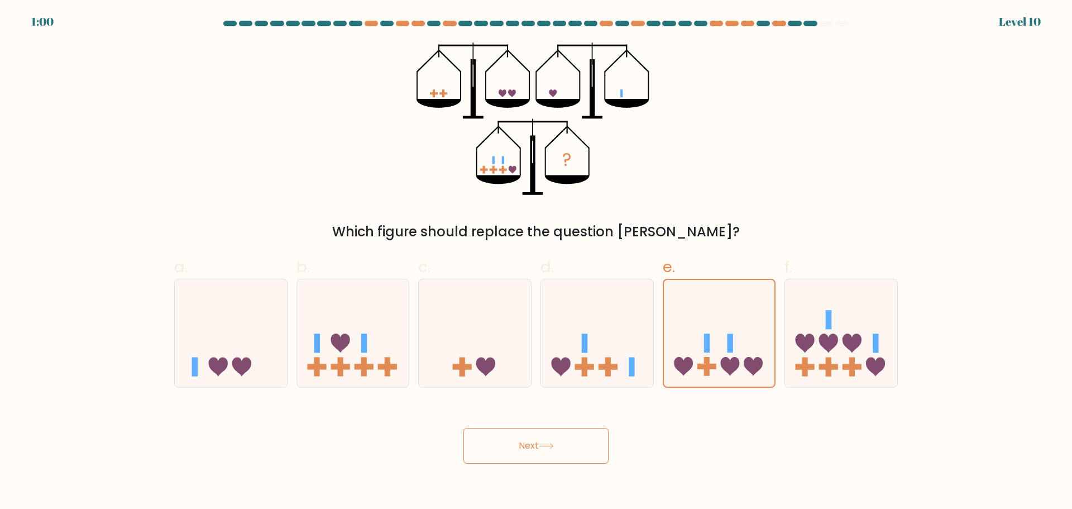
click at [575, 433] on button "Next" at bounding box center [535, 446] width 145 height 36
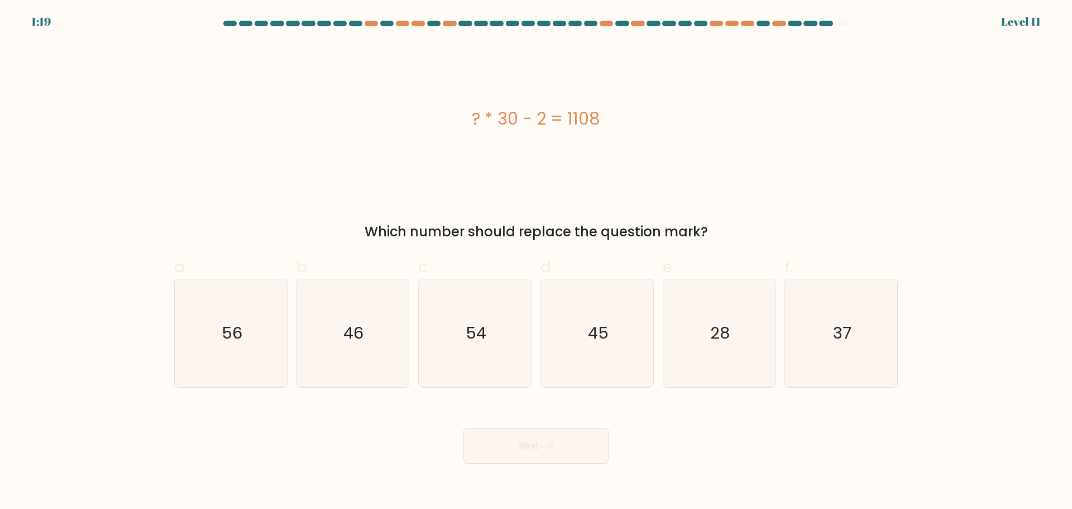
click at [790, 145] on div "? * 30 - 2 = 1108" at bounding box center [536, 118] width 724 height 152
click at [826, 345] on icon "37" at bounding box center [841, 333] width 108 height 108
click at [537, 262] on input "f. 37" at bounding box center [536, 258] width 1 height 7
radio input "true"
drag, startPoint x: 571, startPoint y: 448, endPoint x: 603, endPoint y: 440, distance: 32.8
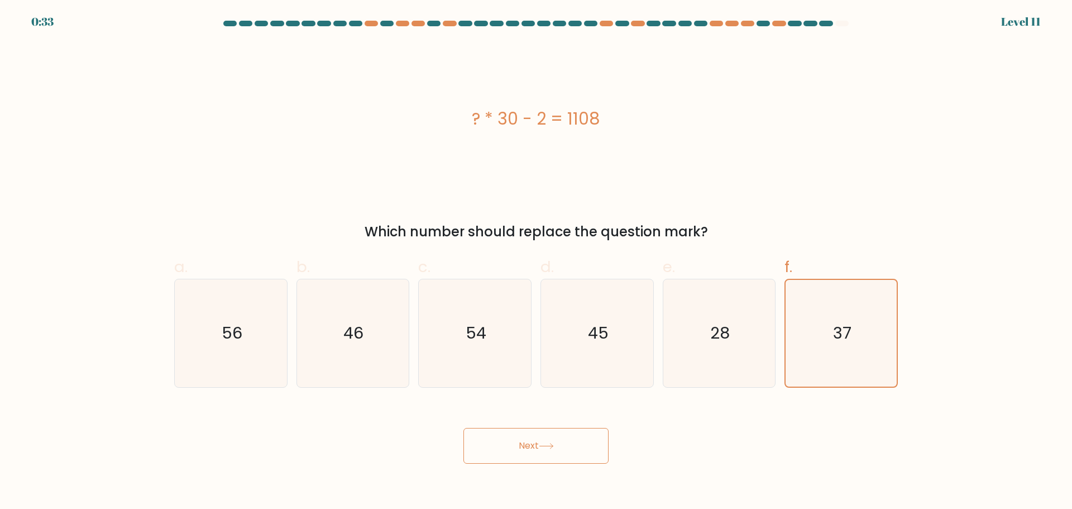
click at [570, 447] on button "Next" at bounding box center [535, 446] width 145 height 36
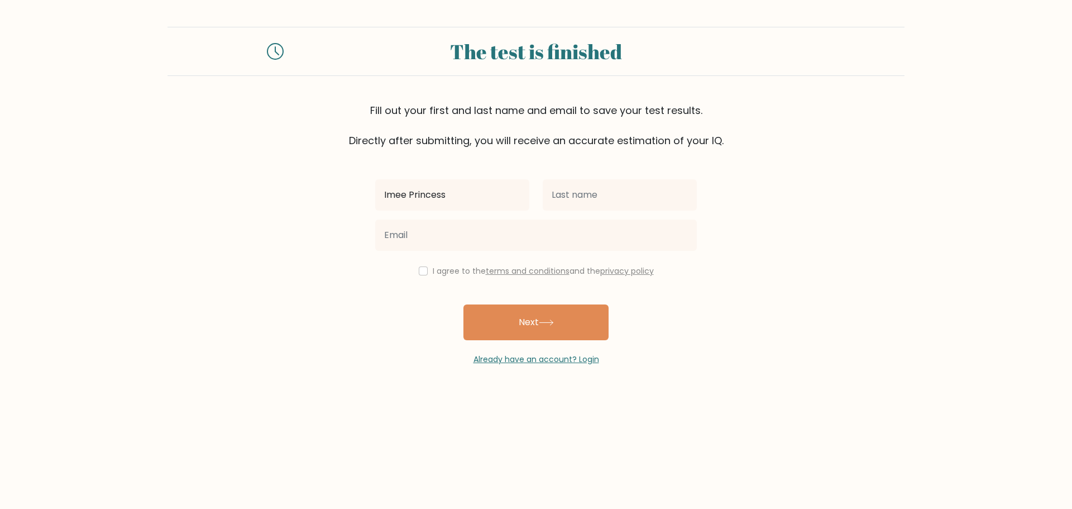
type input "Imee Princess"
type input "Handenero"
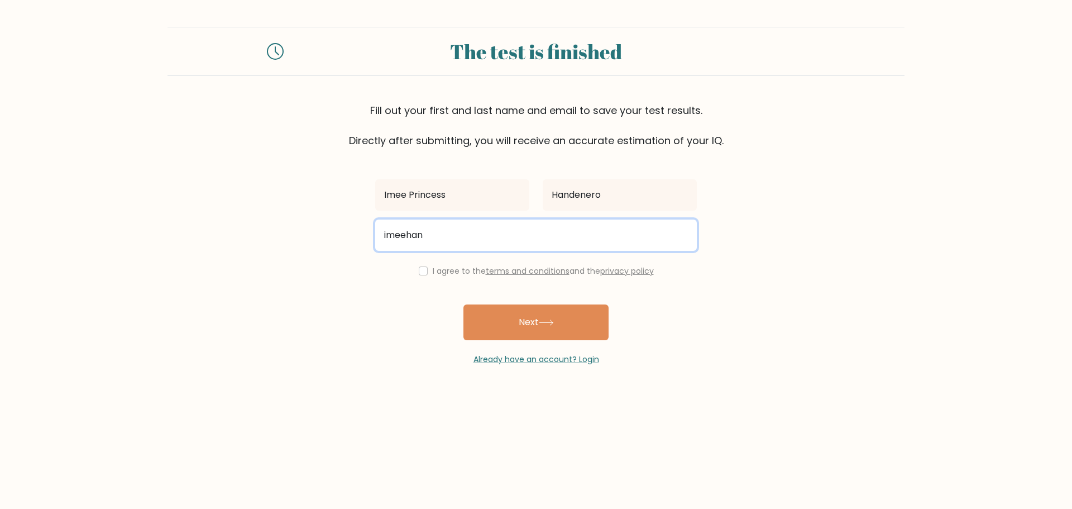
click at [463, 304] on button "Next" at bounding box center [535, 322] width 145 height 36
type input "[EMAIL_ADDRESS][DOMAIN_NAME]"
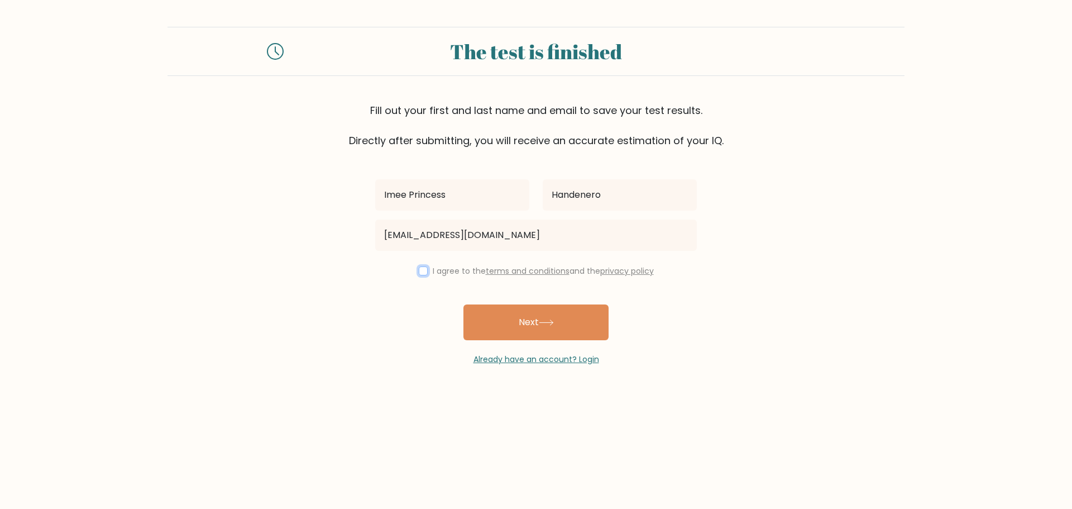
click at [419, 273] on input "checkbox" at bounding box center [423, 270] width 9 height 9
checkbox input "true"
click at [509, 319] on button "Next" at bounding box center [535, 322] width 145 height 36
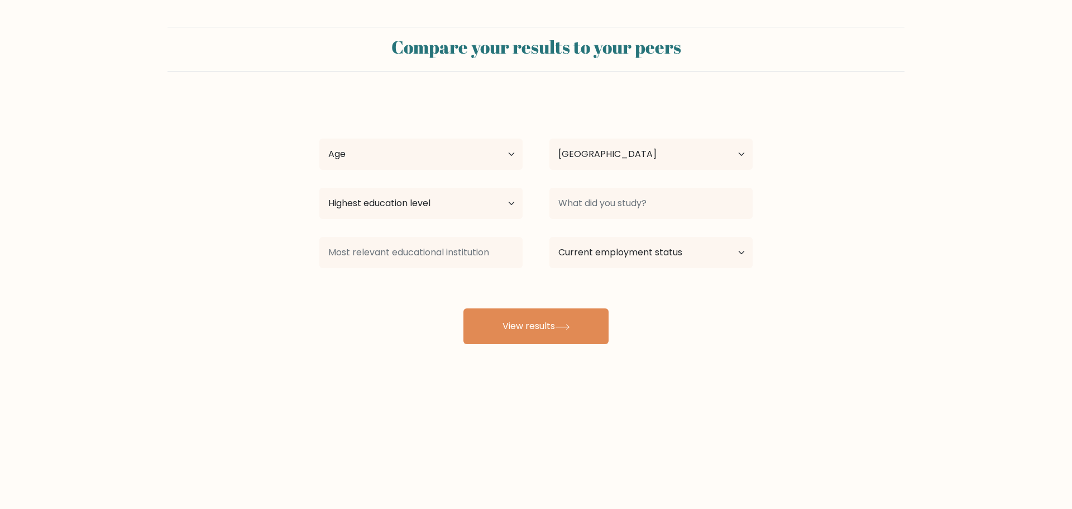
select select "PH"
click at [509, 146] on select "Age Under [DEMOGRAPHIC_DATA] [DEMOGRAPHIC_DATA] [DEMOGRAPHIC_DATA] [DEMOGRAPHIC…" at bounding box center [420, 153] width 203 height 31
select select "25_34"
click at [319, 138] on select "Age Under [DEMOGRAPHIC_DATA] [DEMOGRAPHIC_DATA] [DEMOGRAPHIC_DATA] [DEMOGRAPHIC…" at bounding box center [420, 153] width 203 height 31
click at [458, 204] on select "Highest education level No schooling Primary Lower Secondary Upper Secondary Oc…" at bounding box center [420, 203] width 203 height 31
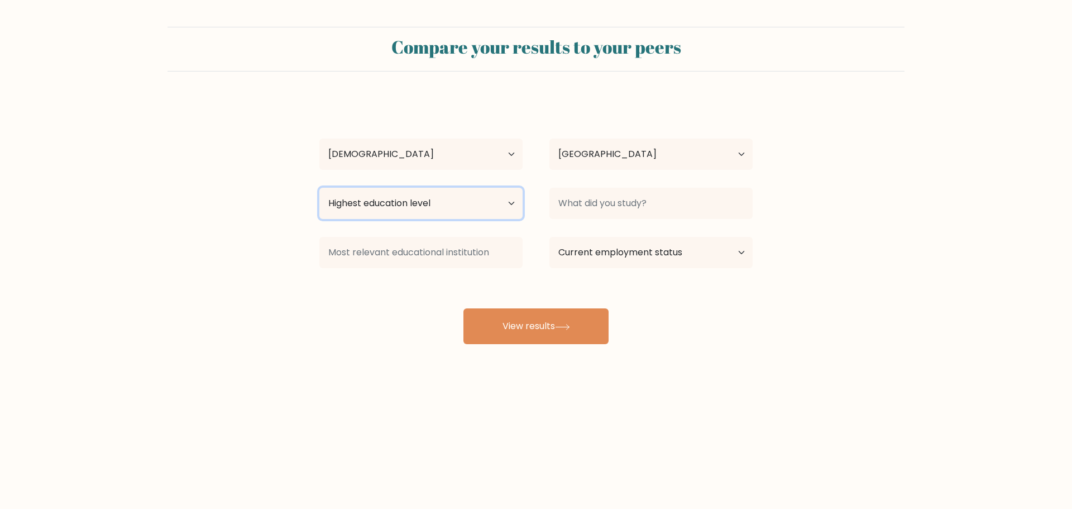
select select "upper_secondary"
click at [319, 188] on select "Highest education level No schooling Primary Lower Secondary Upper Secondary Oc…" at bounding box center [420, 203] width 203 height 31
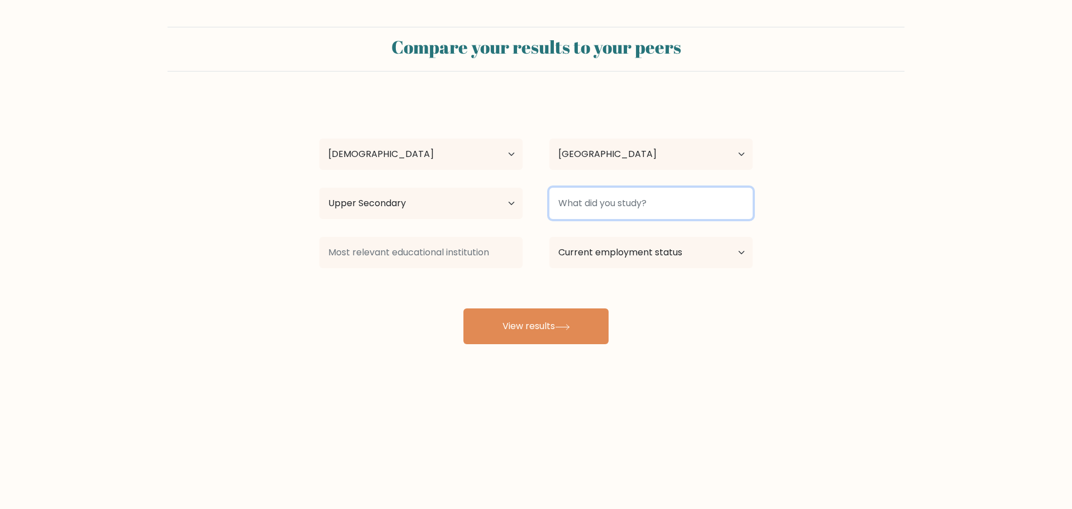
click at [617, 188] on input at bounding box center [650, 203] width 203 height 31
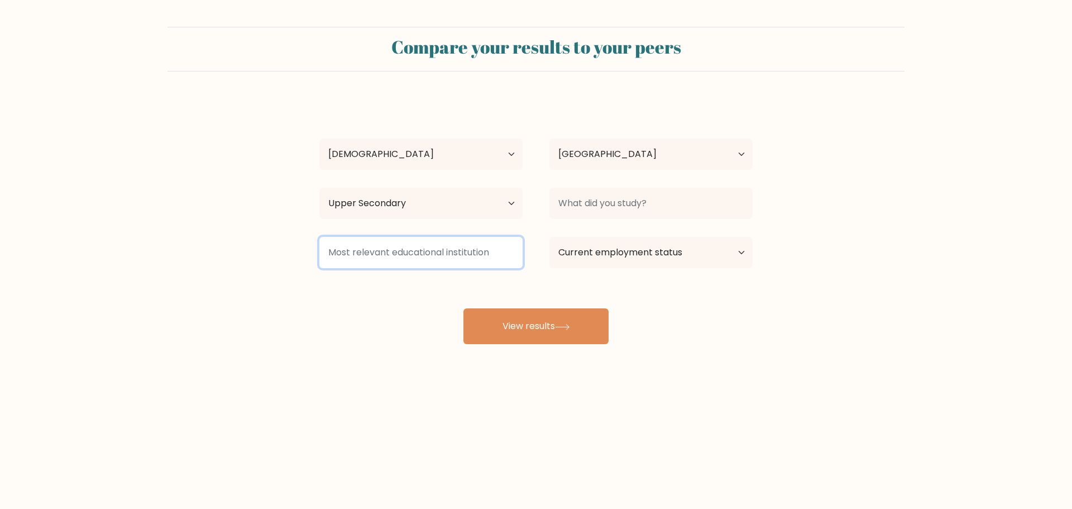
click at [490, 257] on input at bounding box center [420, 252] width 203 height 31
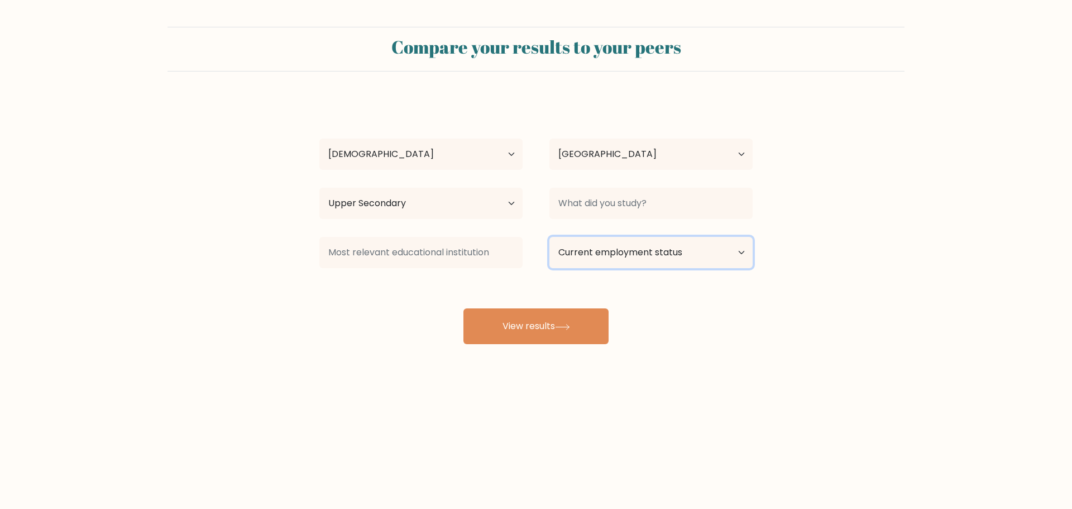
click at [595, 253] on select "Current employment status Employed Student Retired Other / prefer not to answer" at bounding box center [650, 252] width 203 height 31
select select "other"
click at [549, 237] on select "Current employment status Employed Student Retired Other / prefer not to answer" at bounding box center [650, 252] width 203 height 31
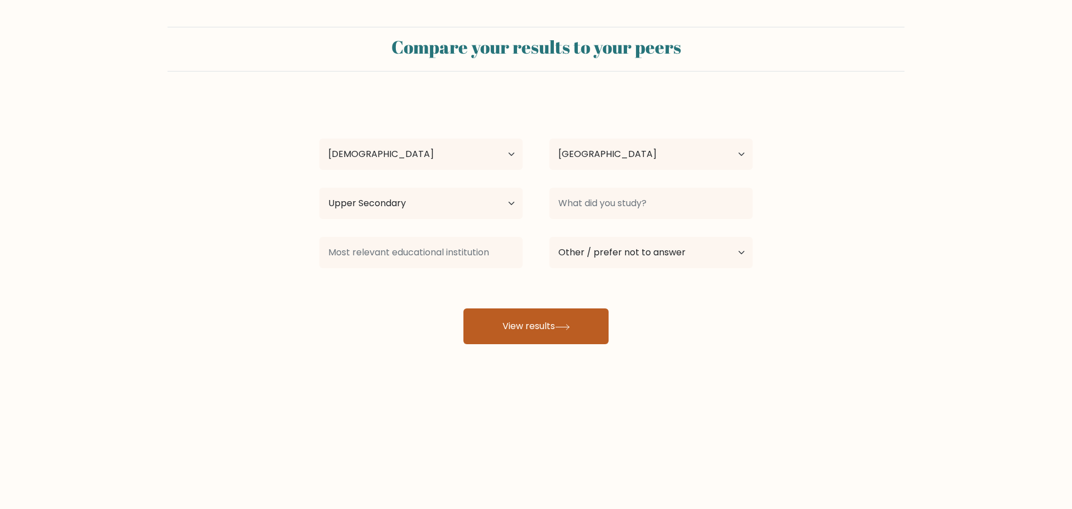
click at [549, 319] on button "View results" at bounding box center [535, 326] width 145 height 36
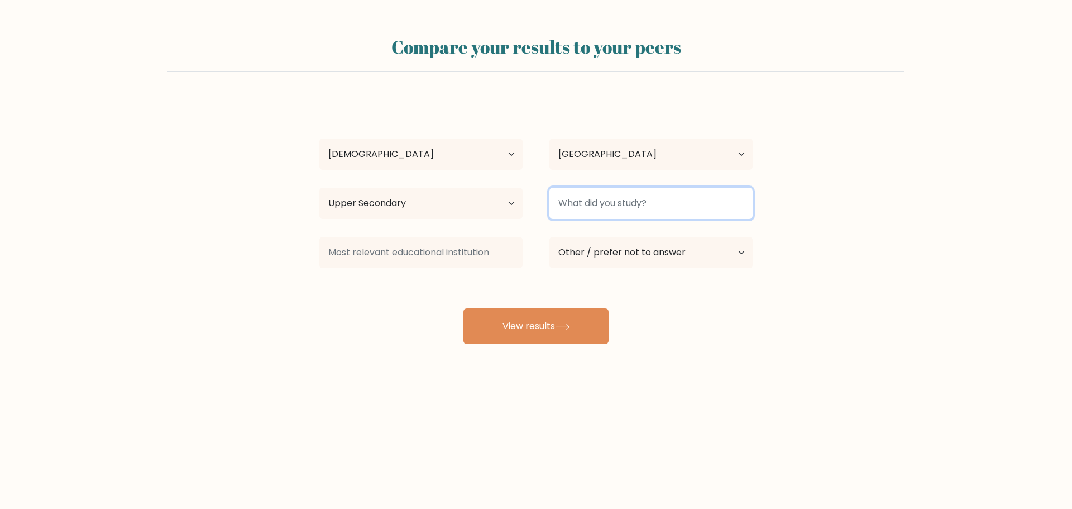
click at [581, 216] on input at bounding box center [650, 203] width 203 height 31
click at [581, 201] on input at bounding box center [650, 203] width 203 height 31
type input "Information trechnology"
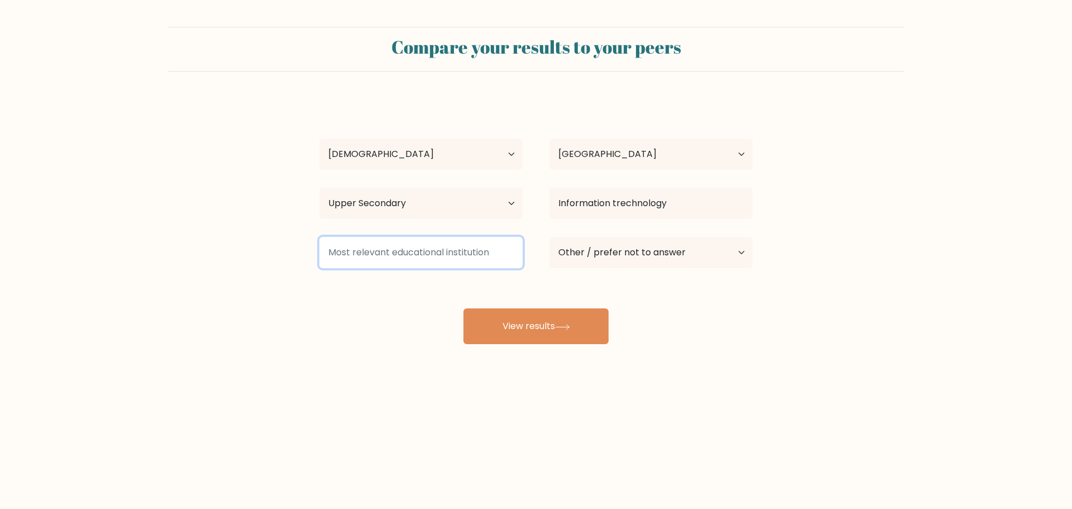
click at [431, 262] on input at bounding box center [420, 252] width 203 height 31
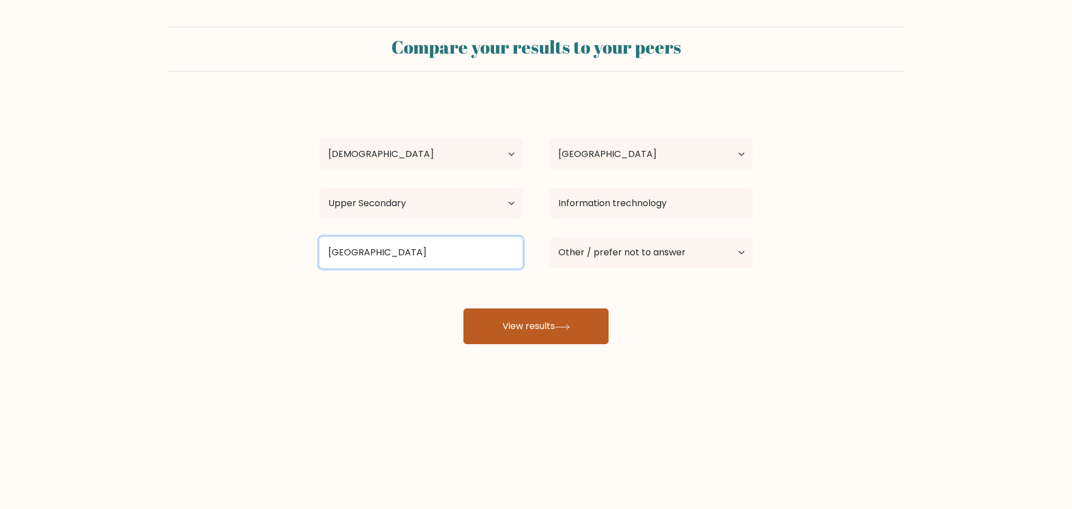
type input "Mapua university"
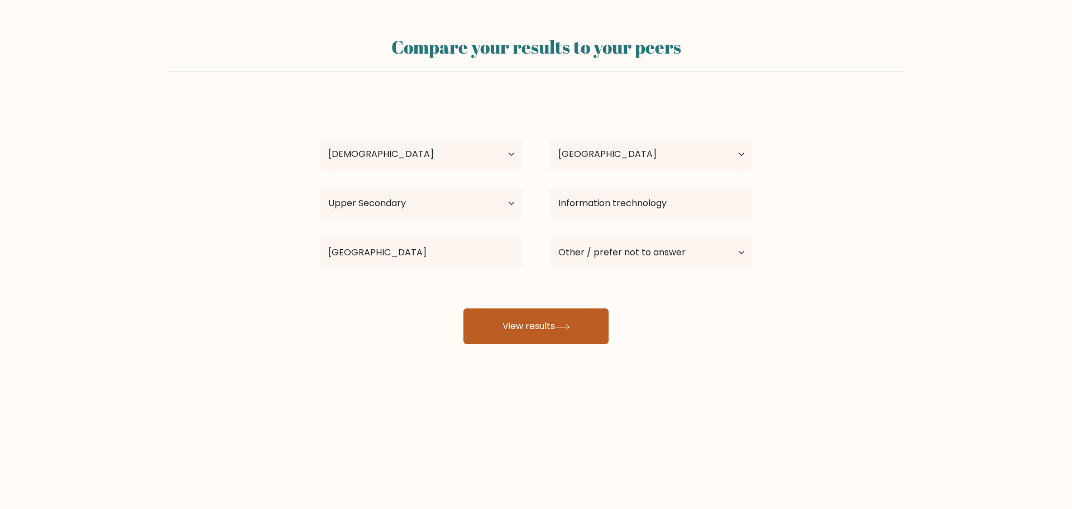
click at [472, 331] on button "View results" at bounding box center [535, 326] width 145 height 36
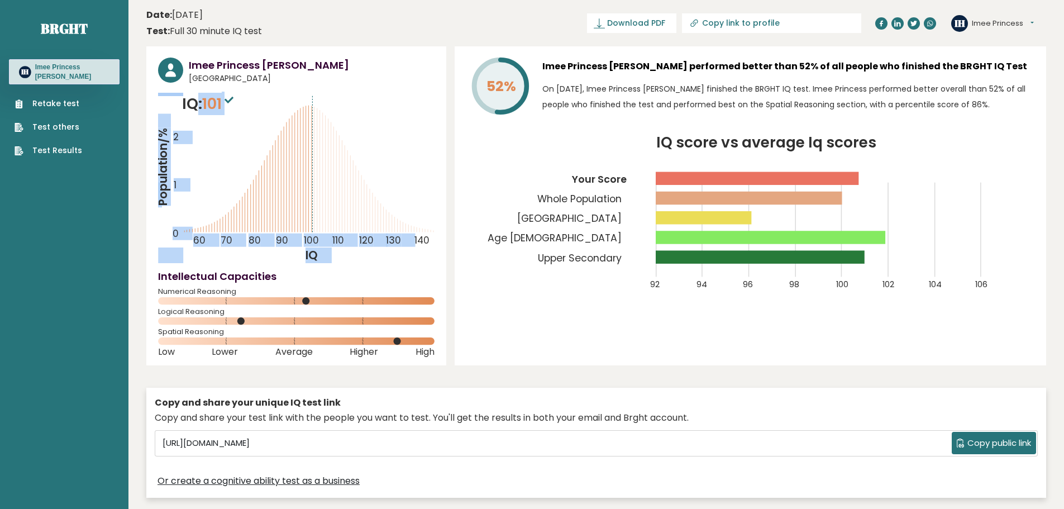
drag, startPoint x: 198, startPoint y: 102, endPoint x: 250, endPoint y: 103, distance: 51.4
click at [250, 103] on div "IQ: 101 Population/% IQ 0 1 2 60 70 80 90 100 110 120 130 140" at bounding box center [296, 178] width 276 height 170
click at [278, 95] on icon "Population/% IQ 0 1 2 60 70 80 90 100 110 120 130 140" at bounding box center [296, 178] width 276 height 170
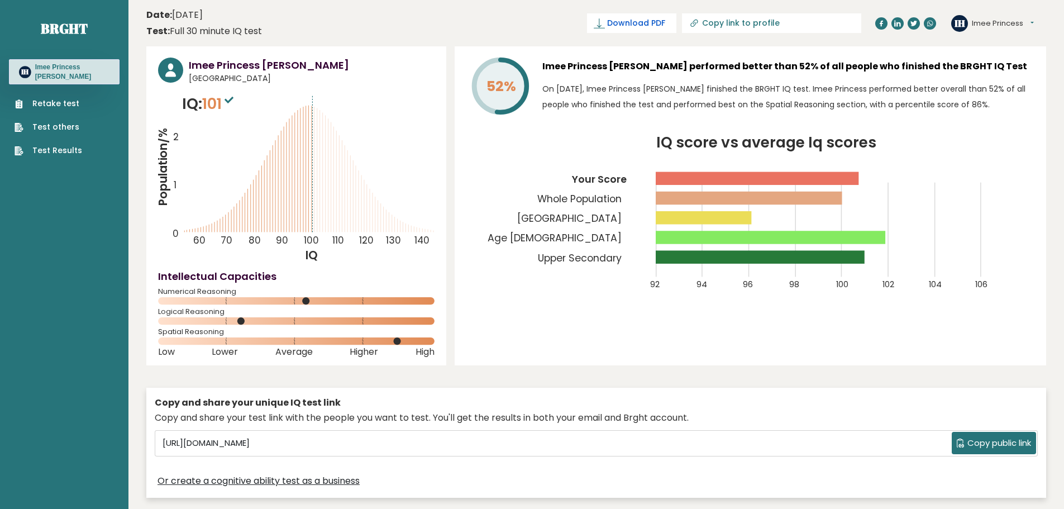
click at [665, 24] on span "Download PDF" at bounding box center [636, 23] width 58 height 12
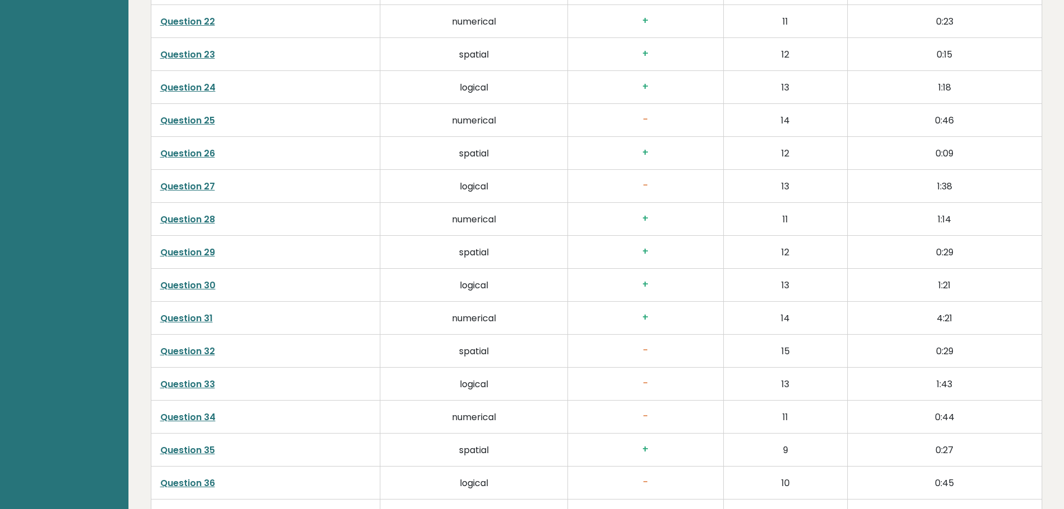
scroll to position [2854, 0]
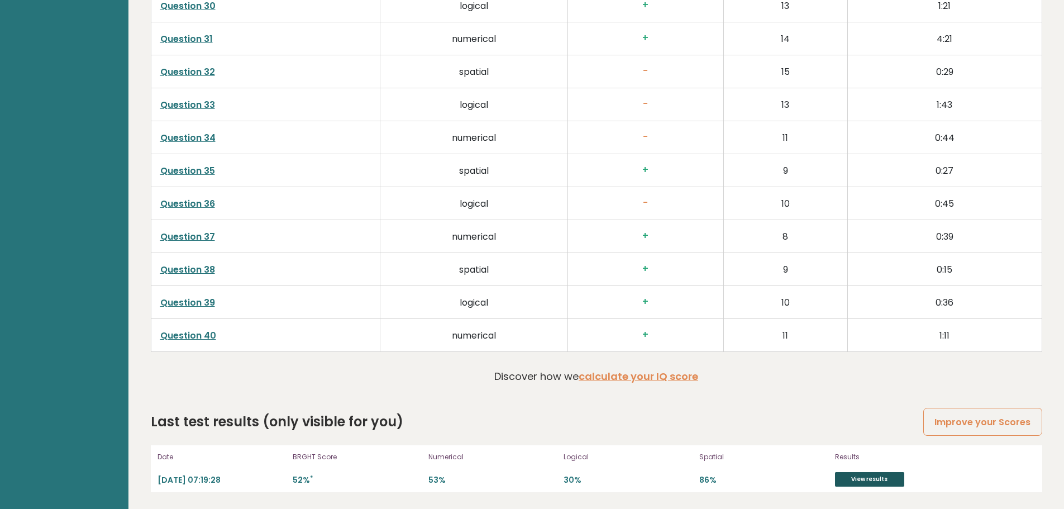
click at [849, 481] on link "View results" at bounding box center [869, 479] width 69 height 15
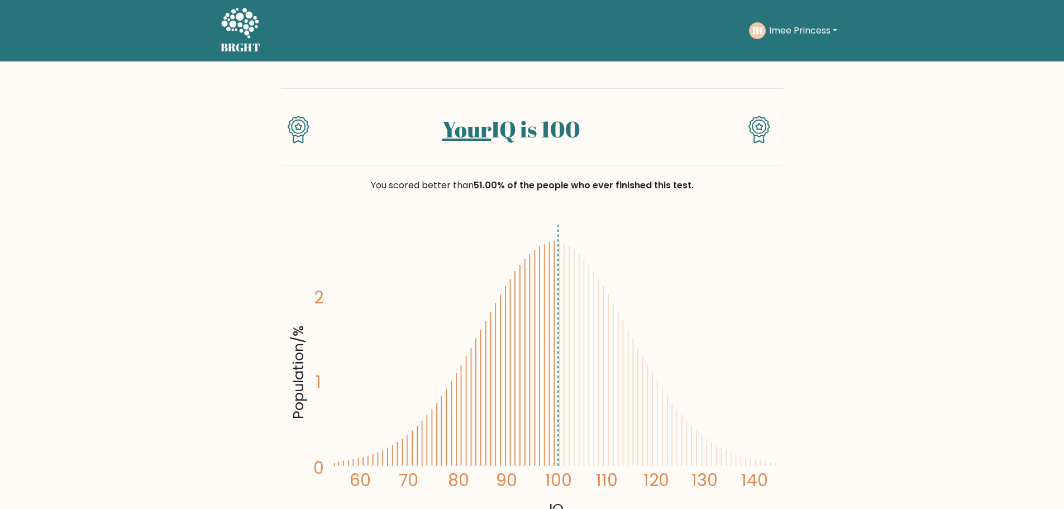
scroll to position [223, 0]
